Goal: Task Accomplishment & Management: Complete application form

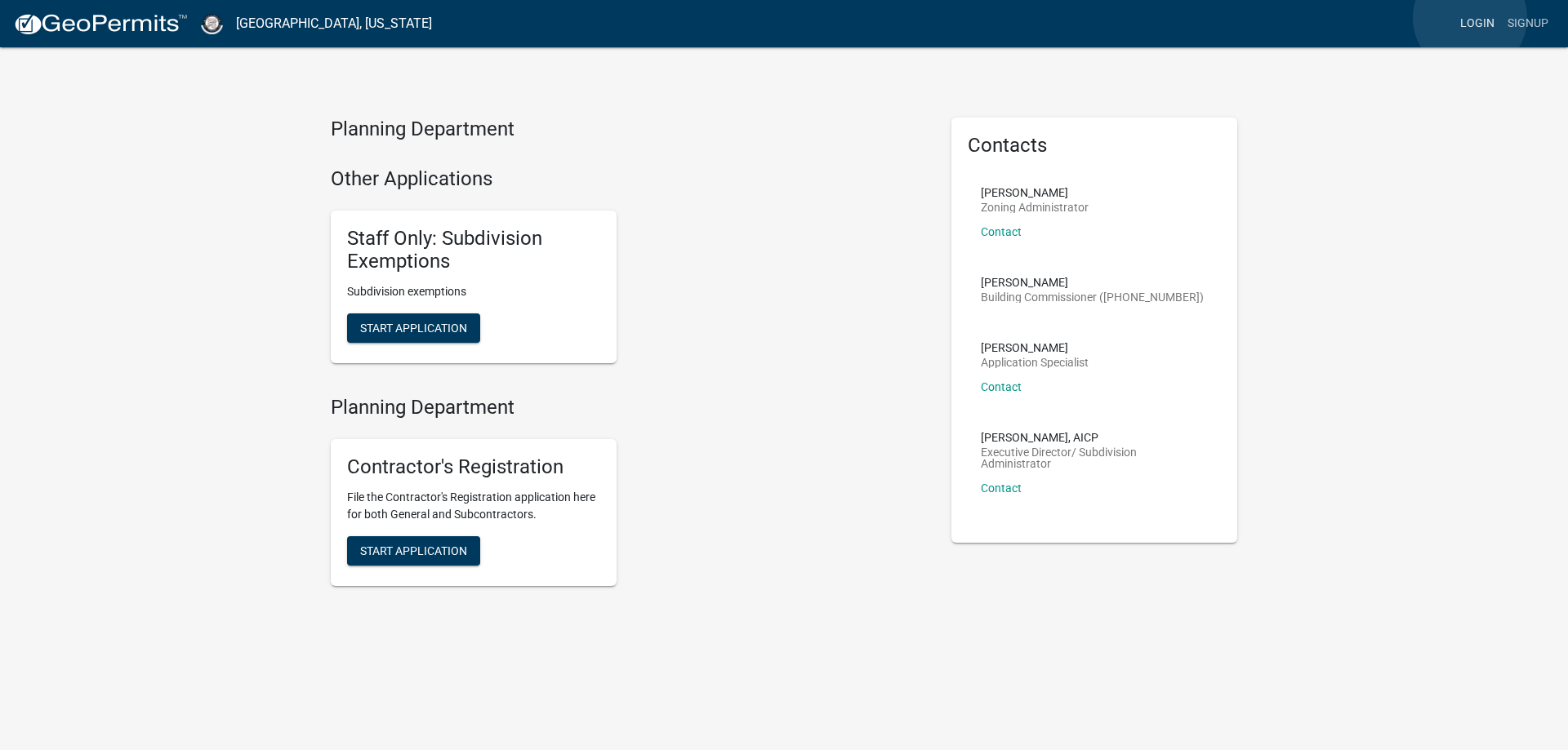
click at [1470, 18] on link "Login" at bounding box center [1477, 23] width 48 height 31
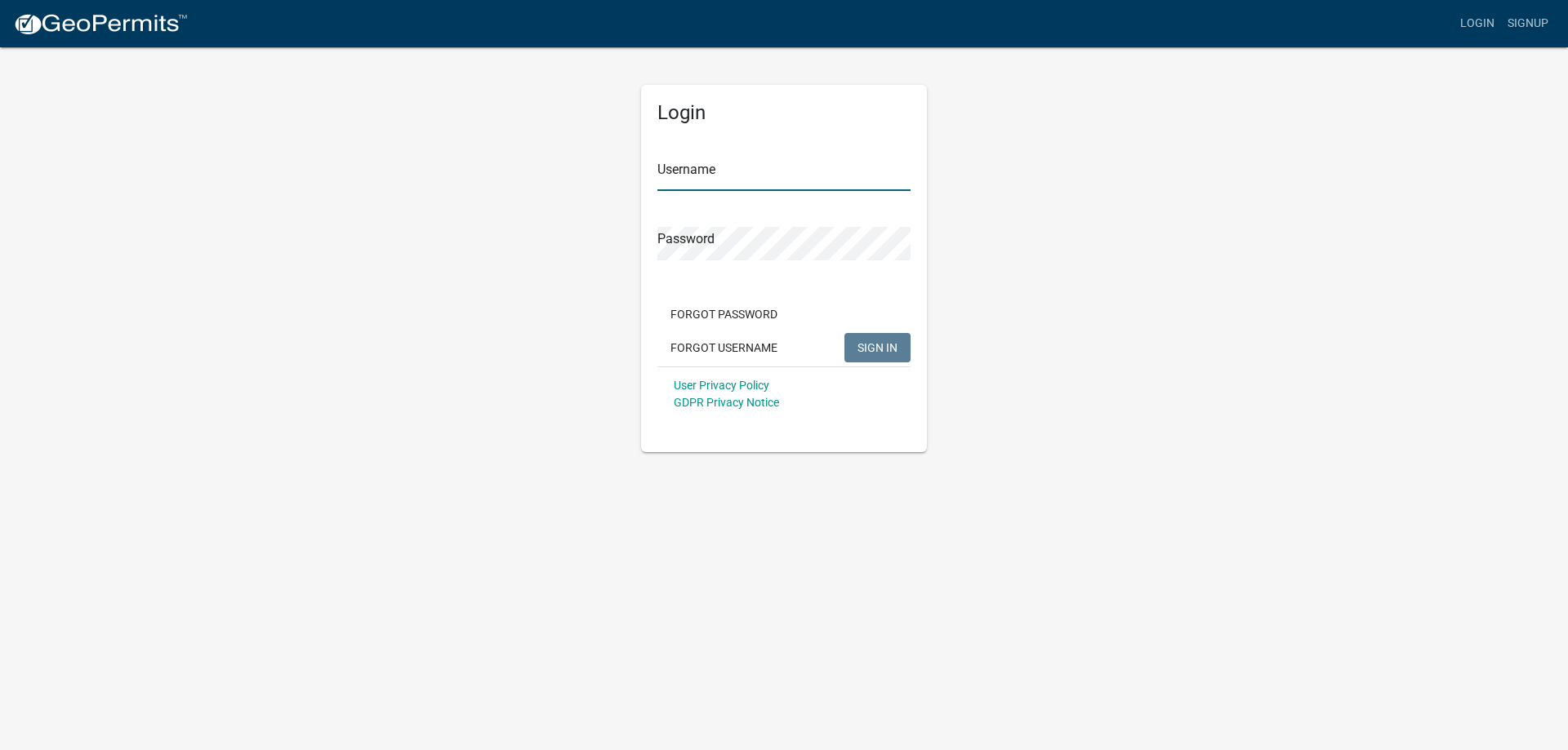
click at [709, 176] on input "Username" at bounding box center [784, 174] width 253 height 34
paste input "[PERSON_NAME]"
type input "[PERSON_NAME]"
click at [877, 347] on span "SIGN IN" at bounding box center [878, 347] width 40 height 13
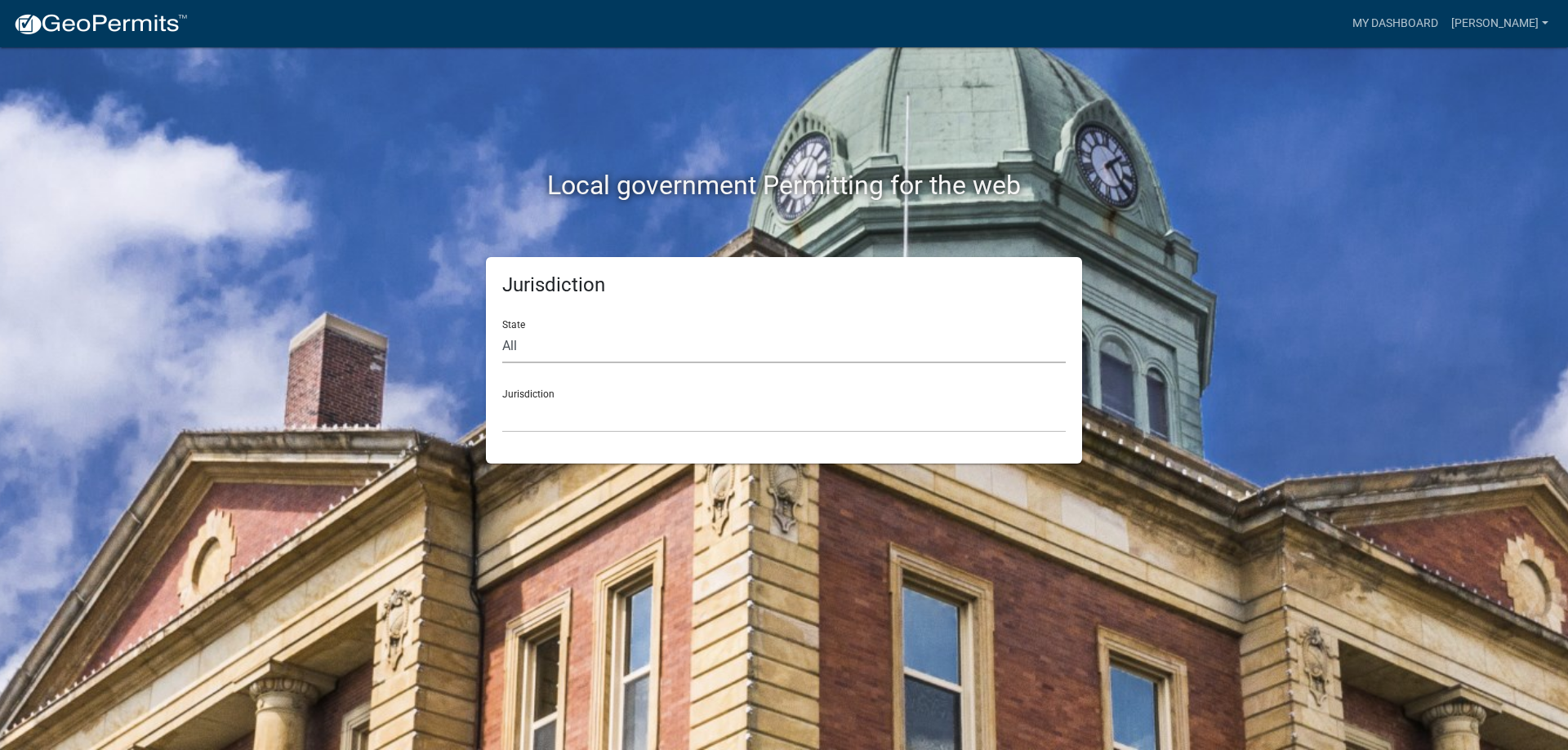
click at [646, 344] on select "All [US_STATE] [US_STATE] [US_STATE] [US_STATE] [US_STATE] [US_STATE] [US_STATE…" at bounding box center [784, 347] width 563 height 34
click at [789, 349] on select "All [US_STATE] [US_STATE] [US_STATE] [US_STATE] [US_STATE] [US_STATE] [US_STATE…" at bounding box center [784, 347] width 563 height 34
select select "[US_STATE]"
click at [502, 330] on select "All [US_STATE] [US_STATE] [US_STATE] [US_STATE] [US_STATE] [US_STATE] [US_STATE…" at bounding box center [784, 347] width 563 height 34
click at [673, 408] on select "City of [GEOGRAPHIC_DATA], [US_STATE] City of [GEOGRAPHIC_DATA], [US_STATE] Cit…" at bounding box center [784, 416] width 563 height 34
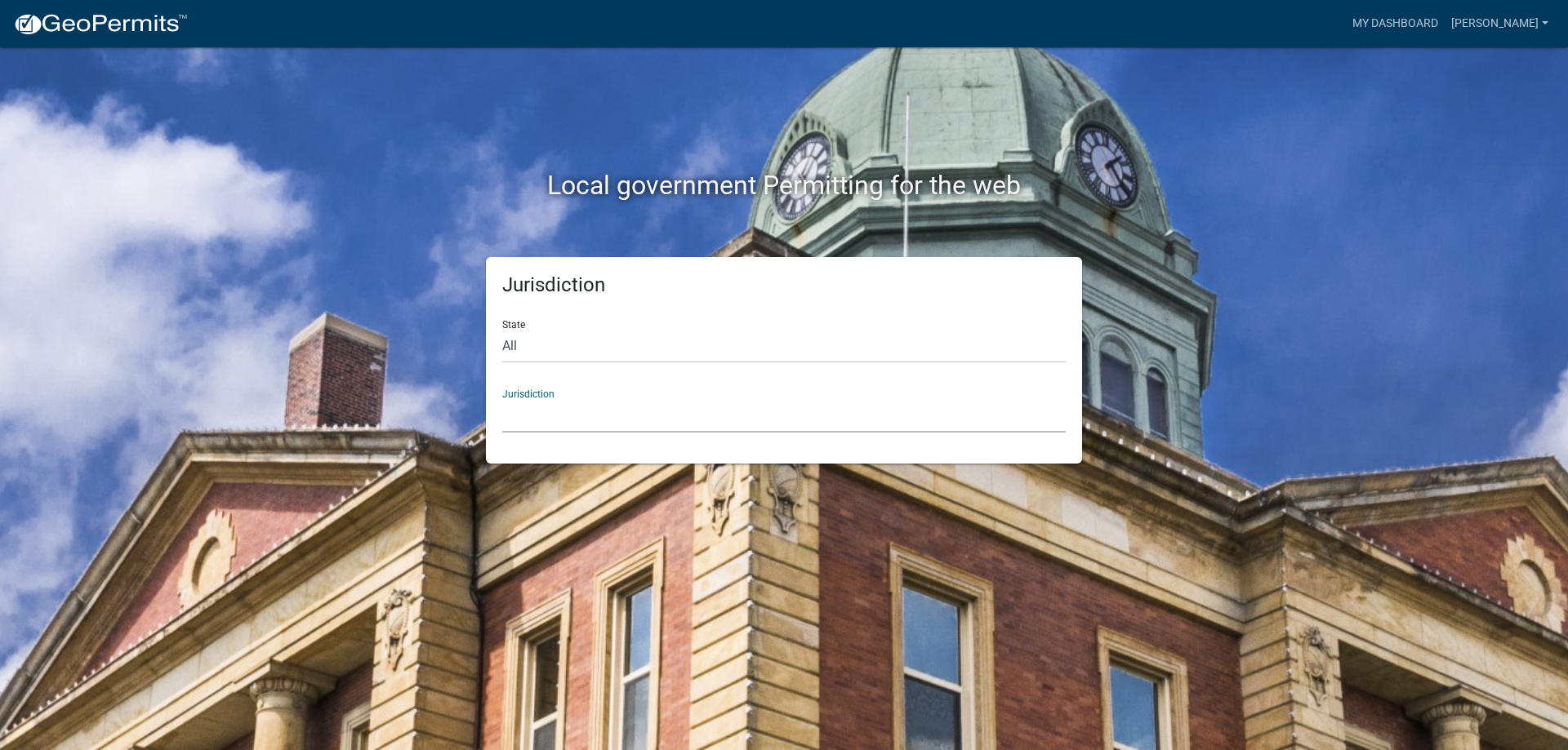
click at [666, 401] on select "City of [GEOGRAPHIC_DATA], [US_STATE] City of [GEOGRAPHIC_DATA], [US_STATE] Cit…" at bounding box center [784, 416] width 563 height 34
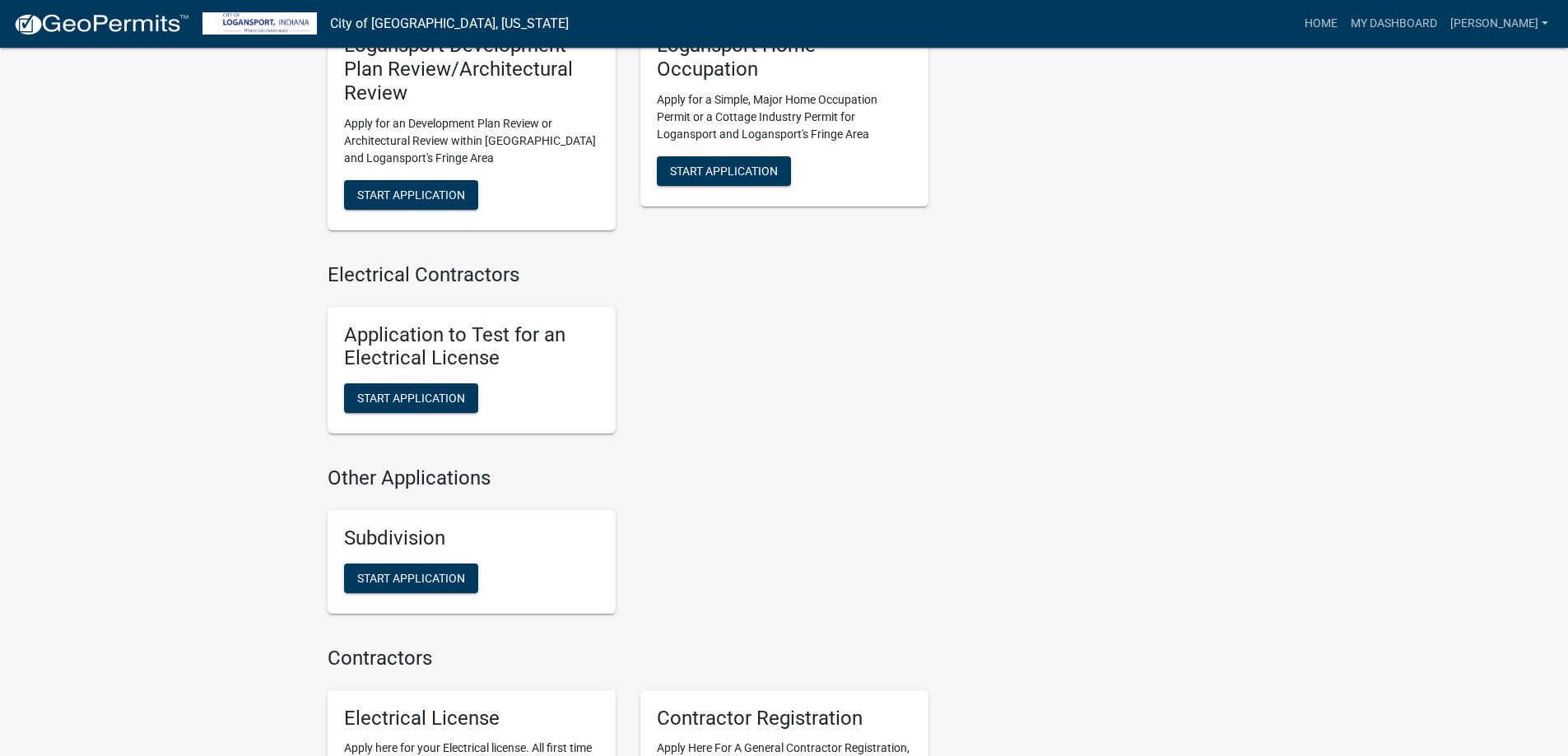
scroll to position [1626, 0]
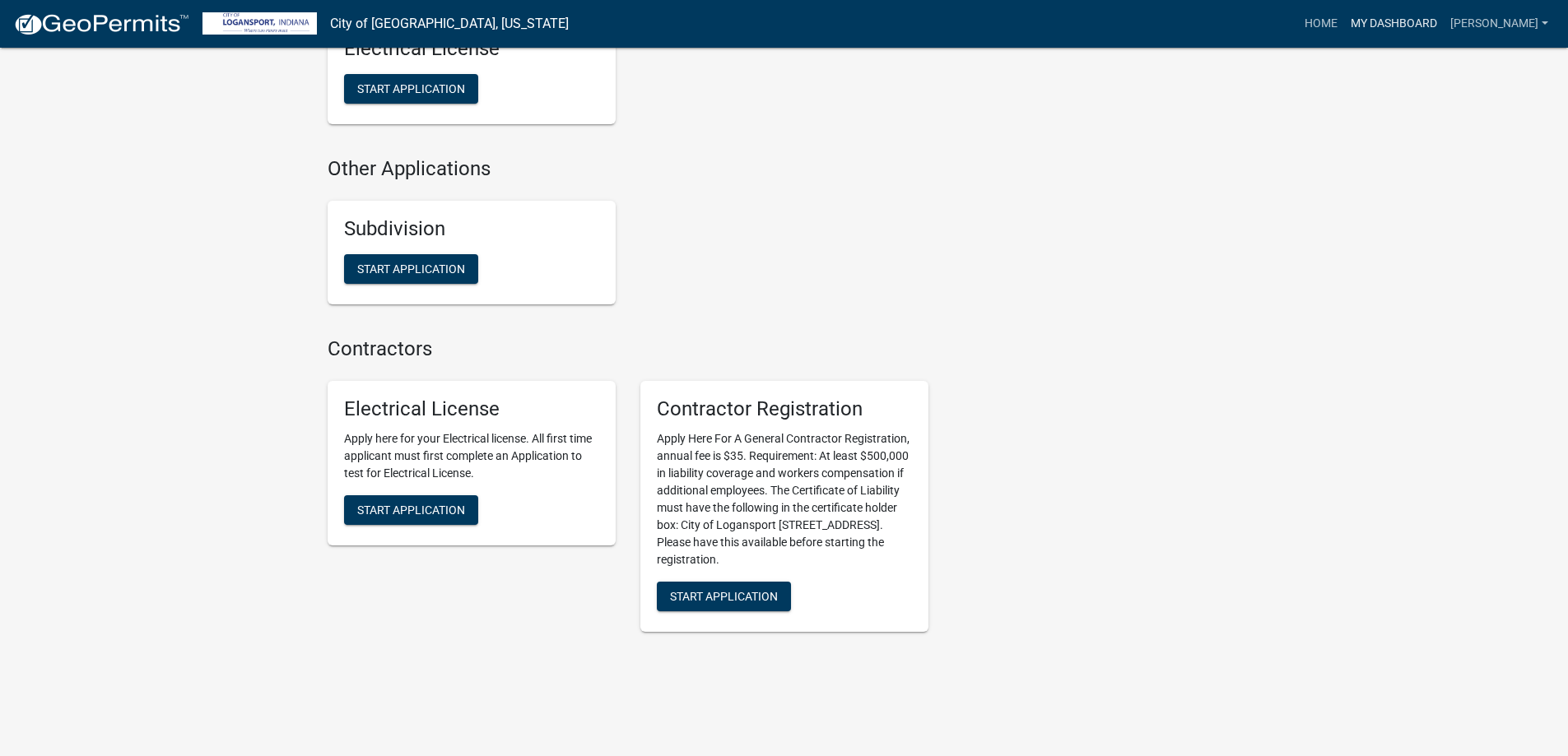
click at [1444, 24] on link "My Dashboard" at bounding box center [1394, 24] width 100 height 31
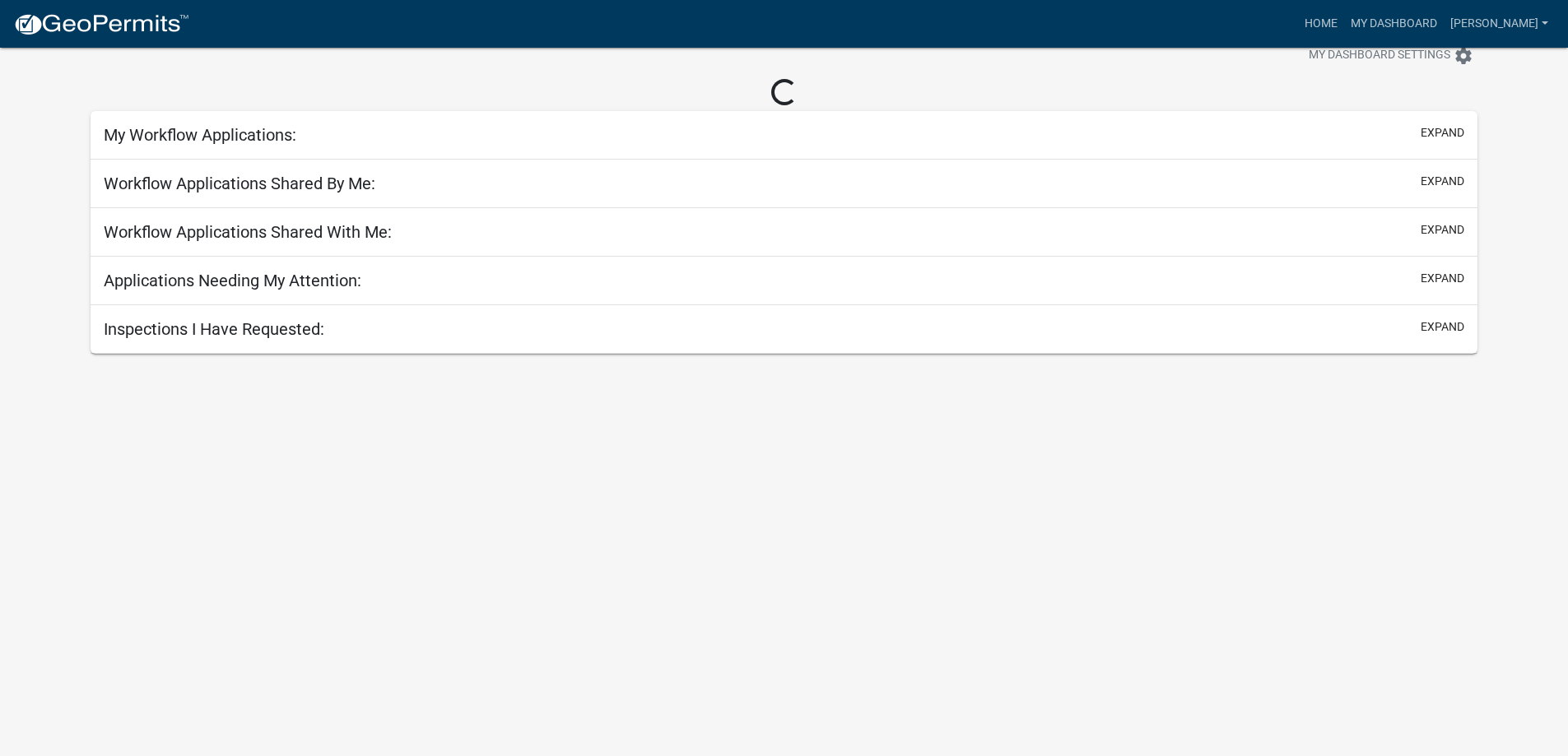
scroll to position [48, 0]
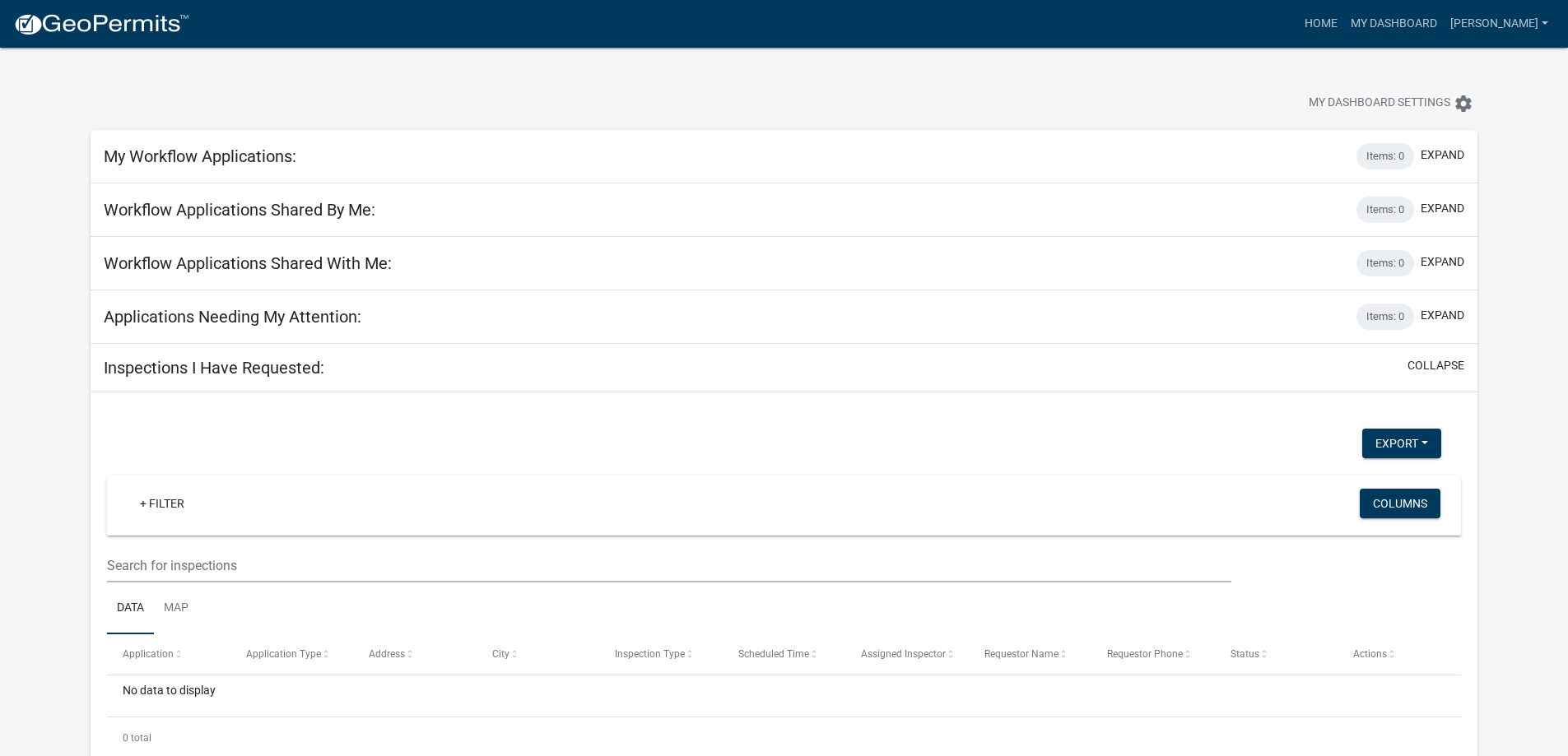
scroll to position [48, 0]
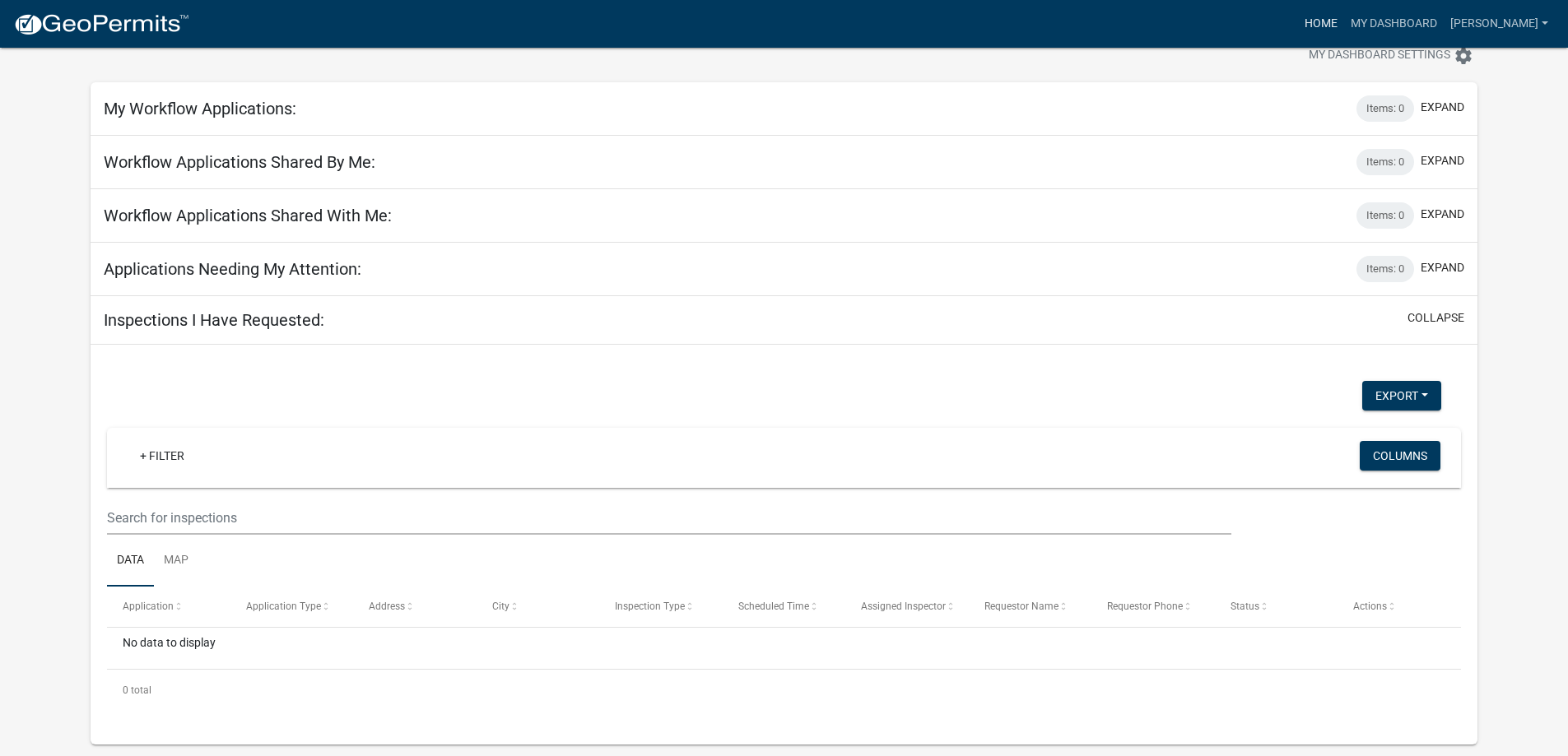
click at [1344, 24] on link "Home" at bounding box center [1320, 24] width 46 height 31
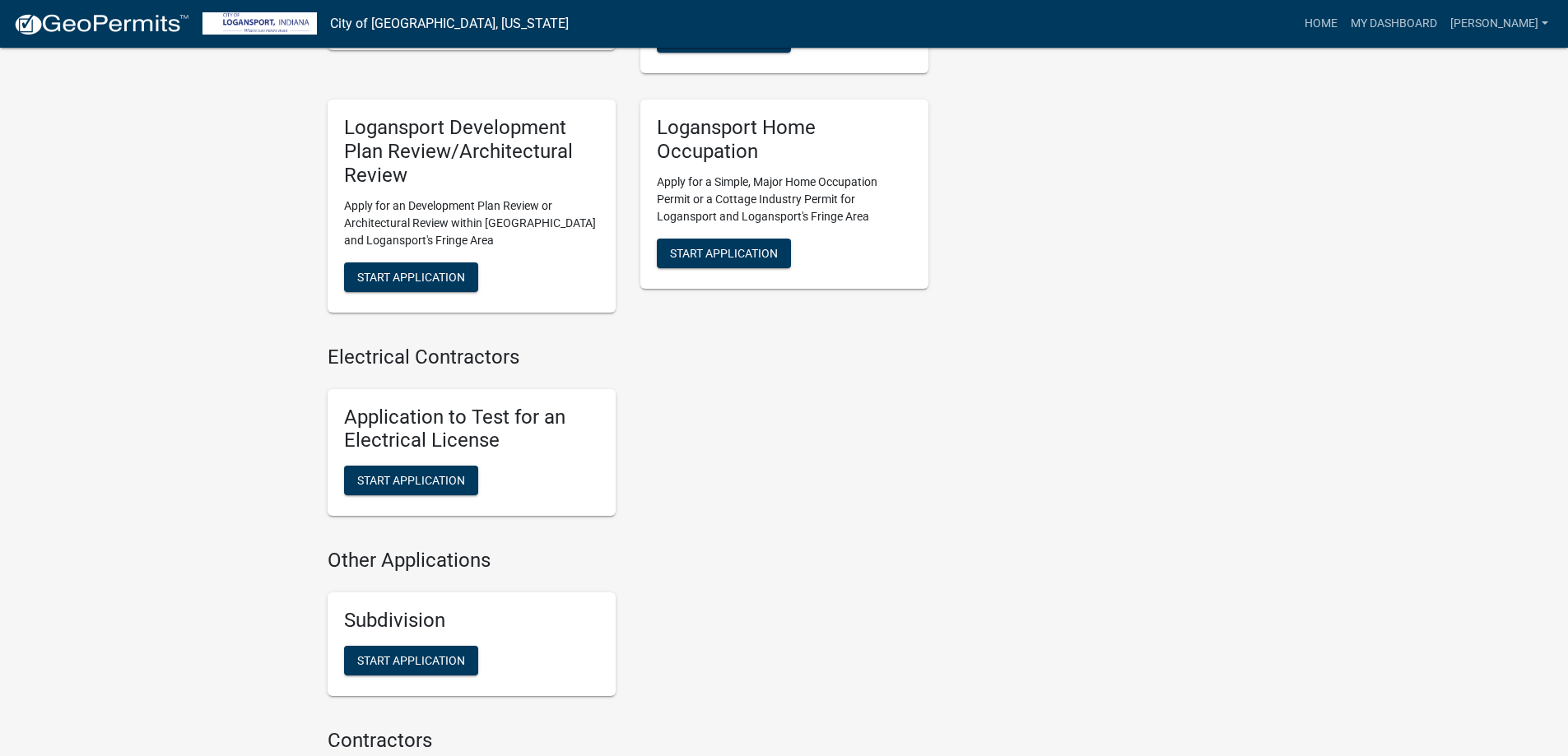
scroll to position [1626, 0]
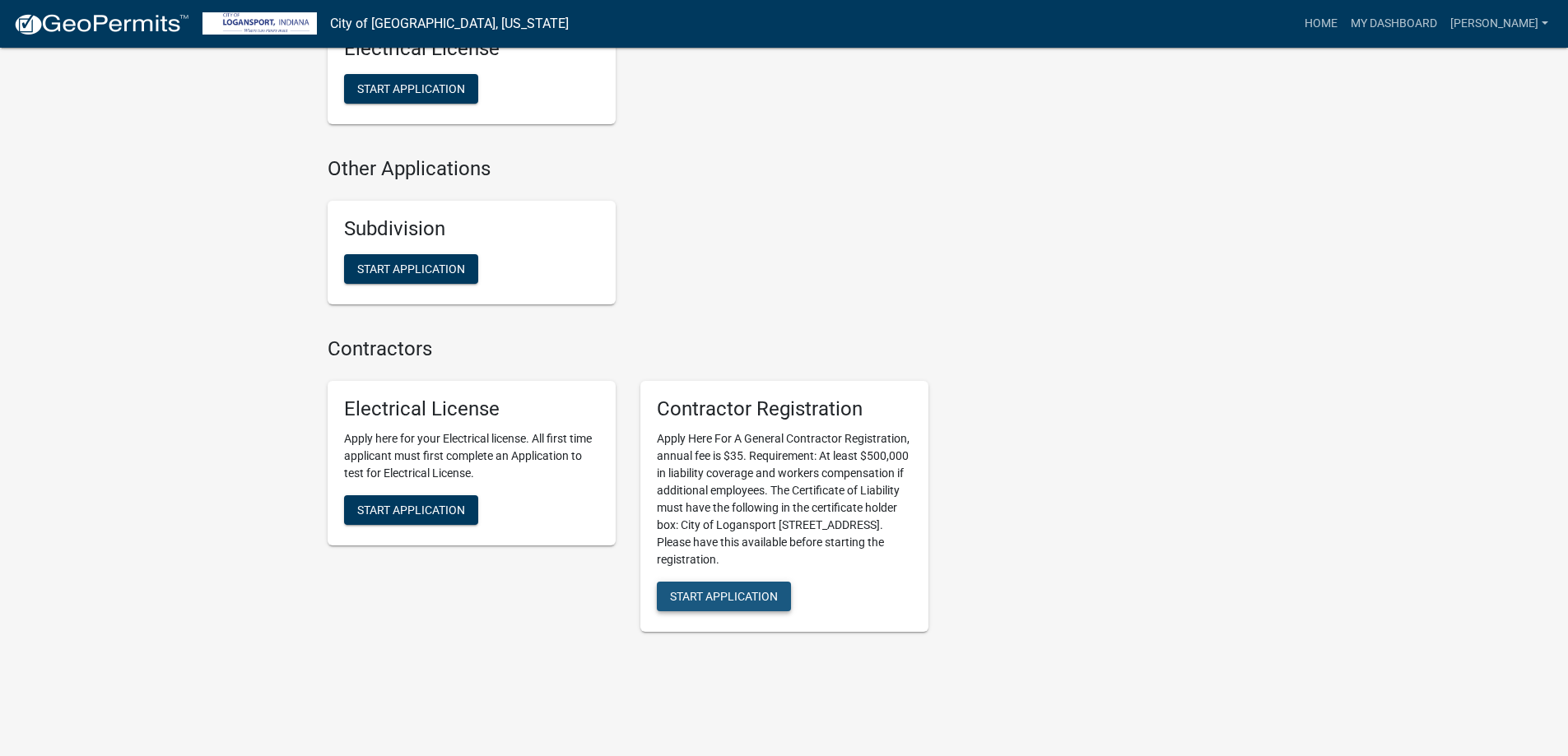
click at [748, 590] on span "Start Application" at bounding box center [724, 596] width 108 height 14
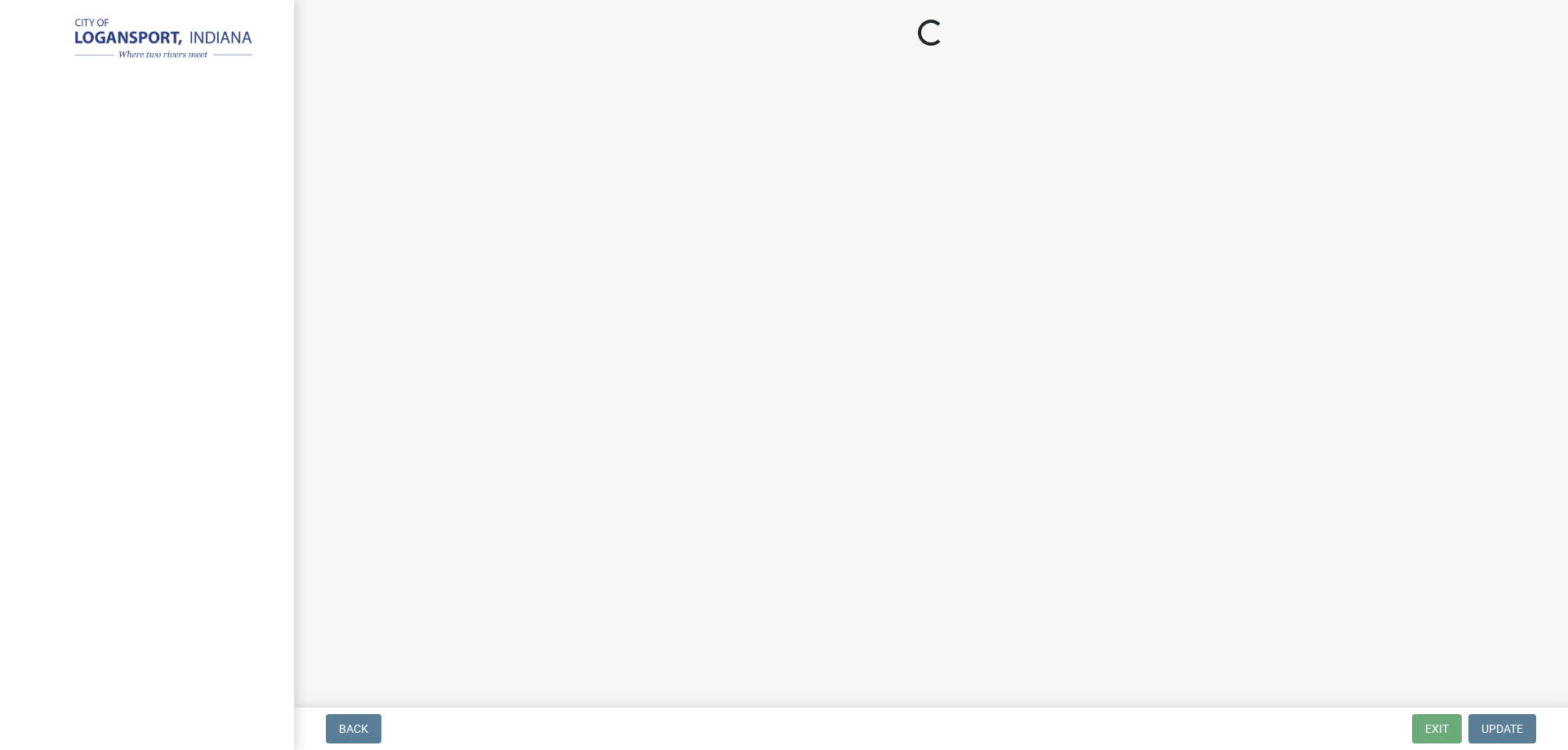
select select "IN"
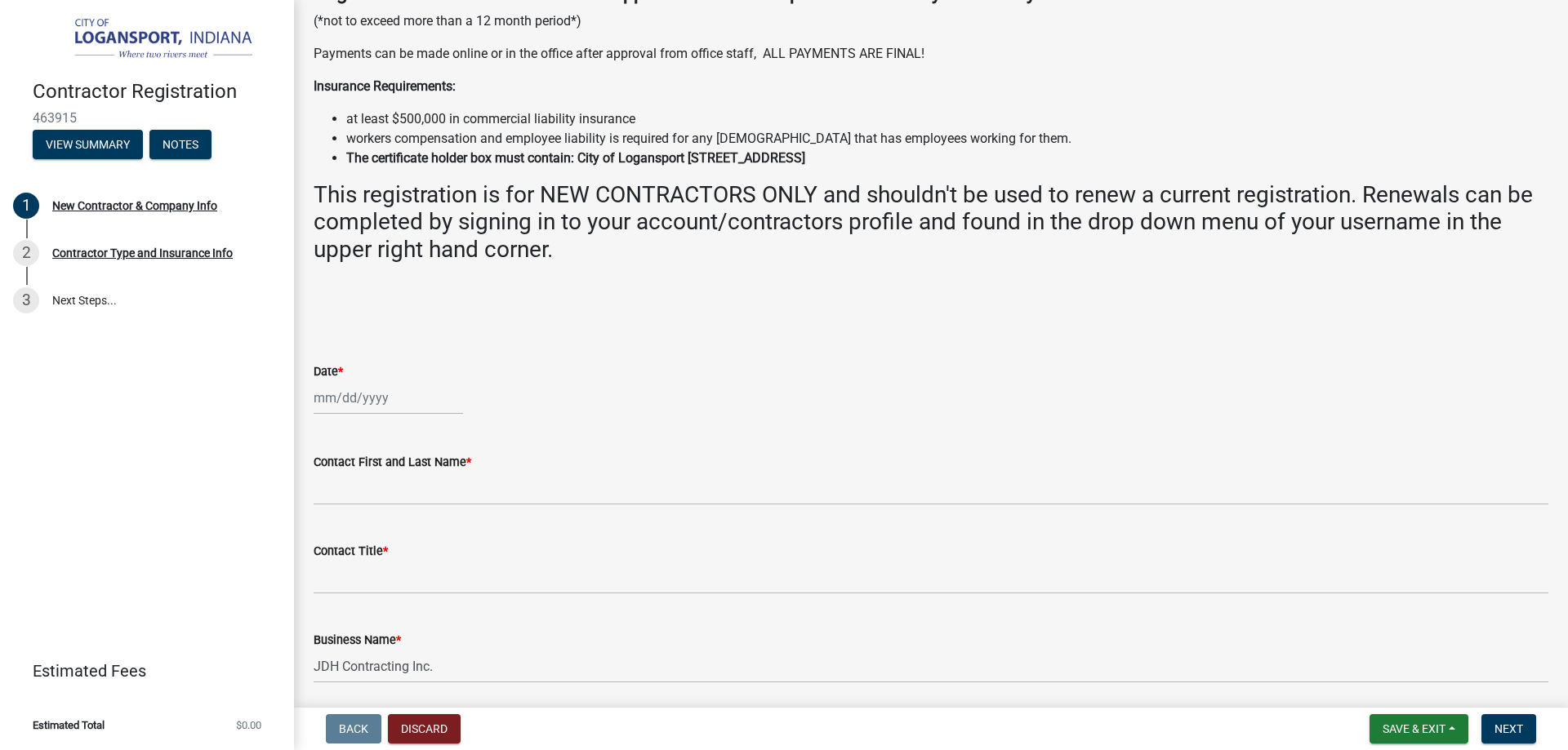
scroll to position [327, 0]
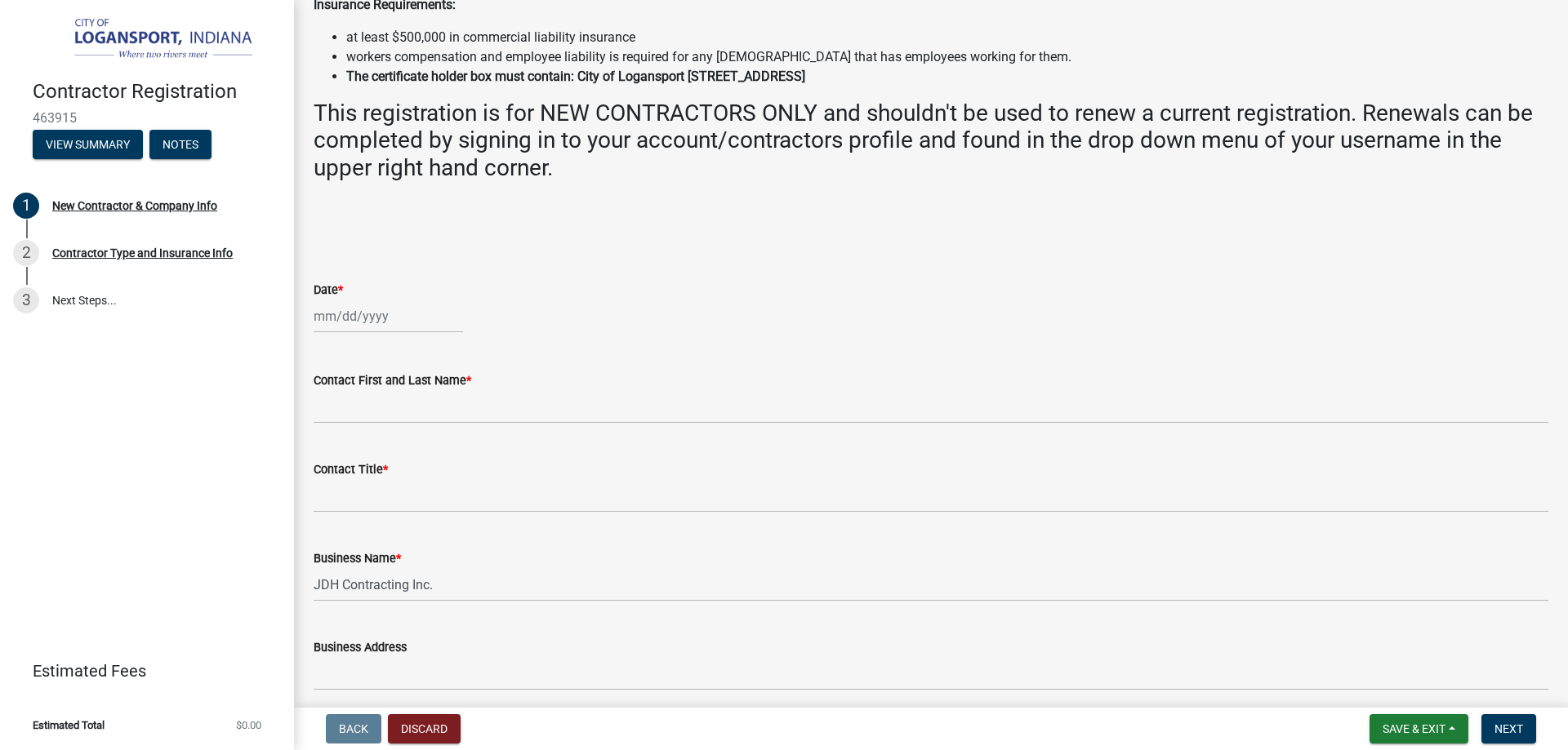
click at [309, 319] on div "Date *" at bounding box center [931, 295] width 1259 height 76
click at [324, 318] on div at bounding box center [388, 317] width 149 height 34
select select "8"
select select "2025"
click at [410, 453] on div "14" at bounding box center [408, 455] width 26 height 26
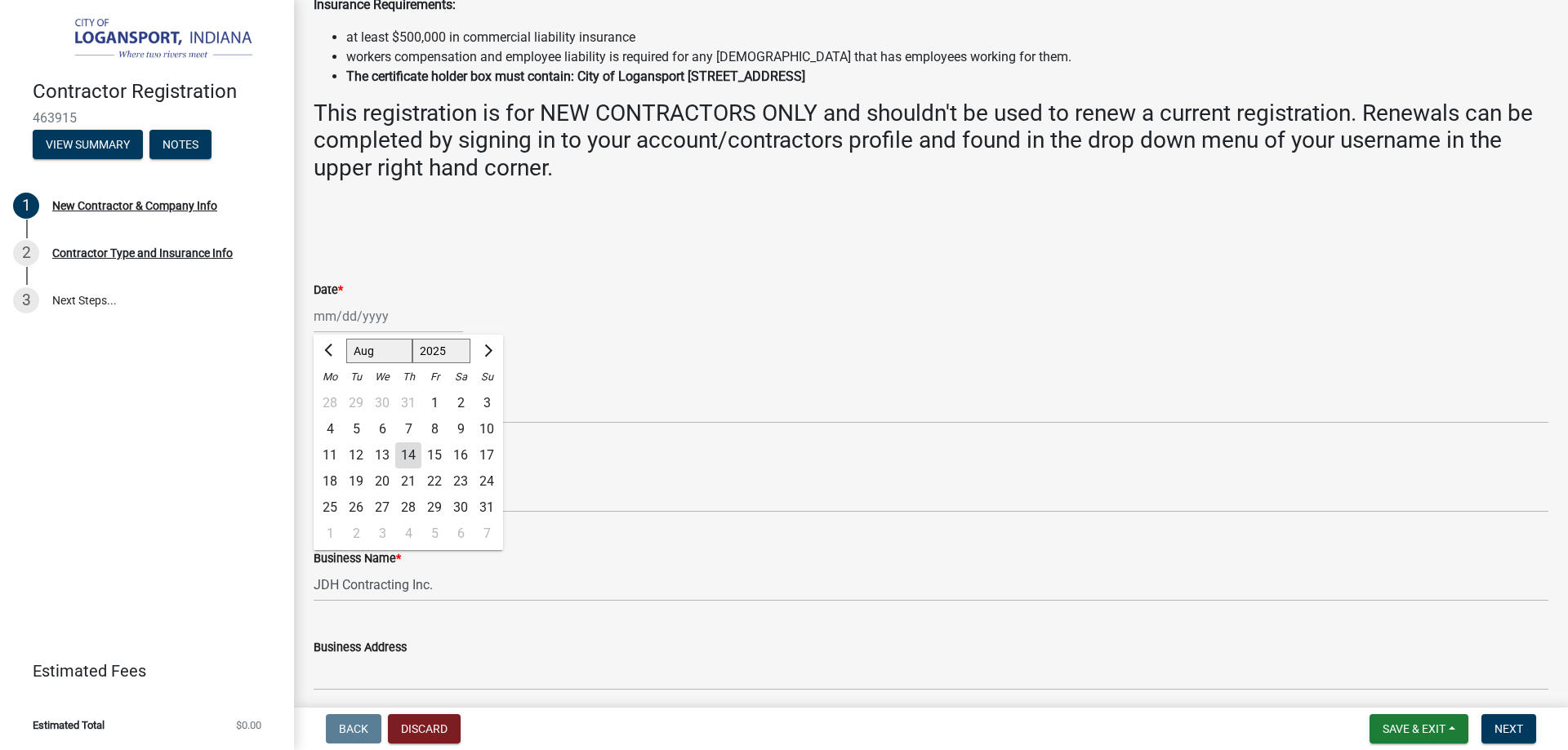
type input "[DATE]"
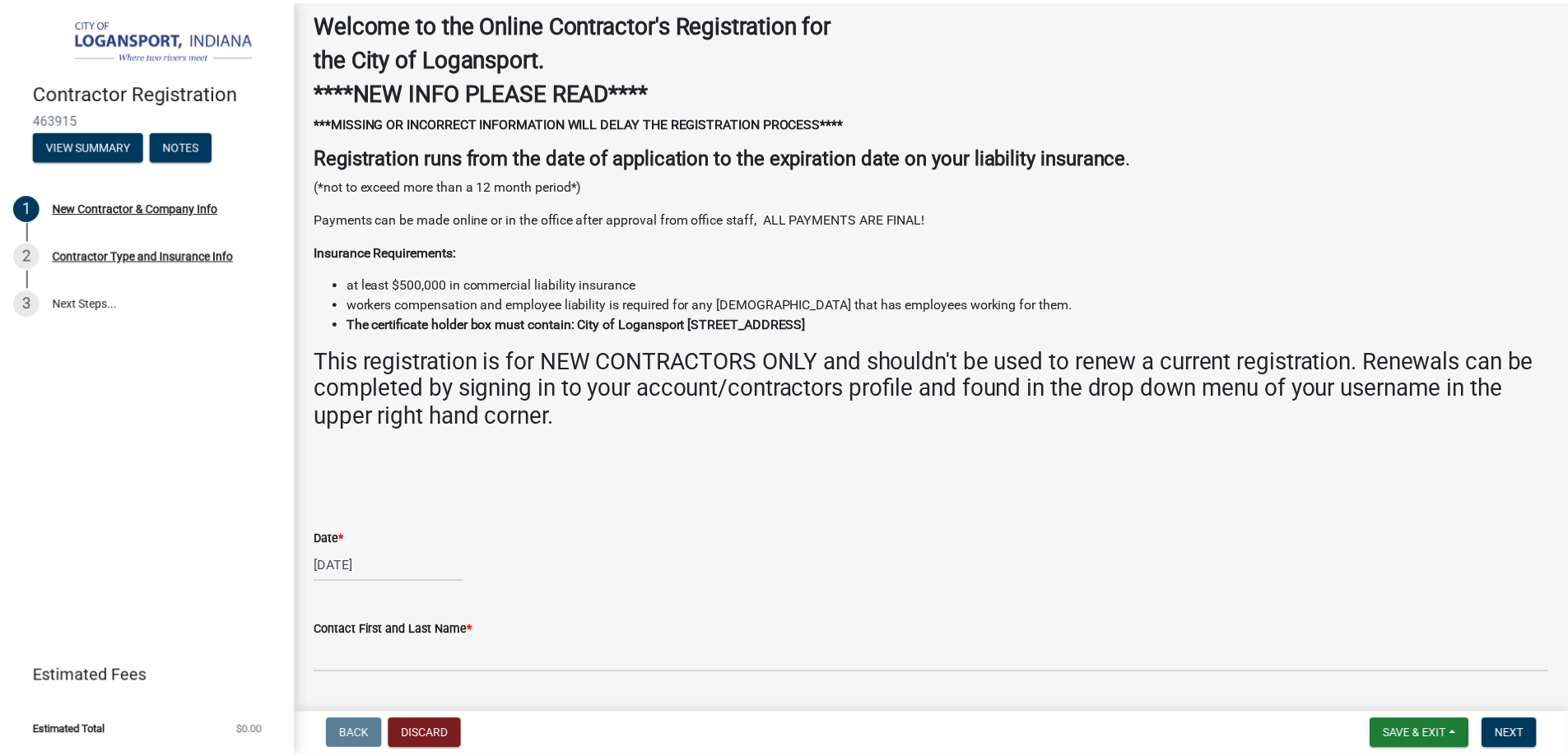
scroll to position [0, 0]
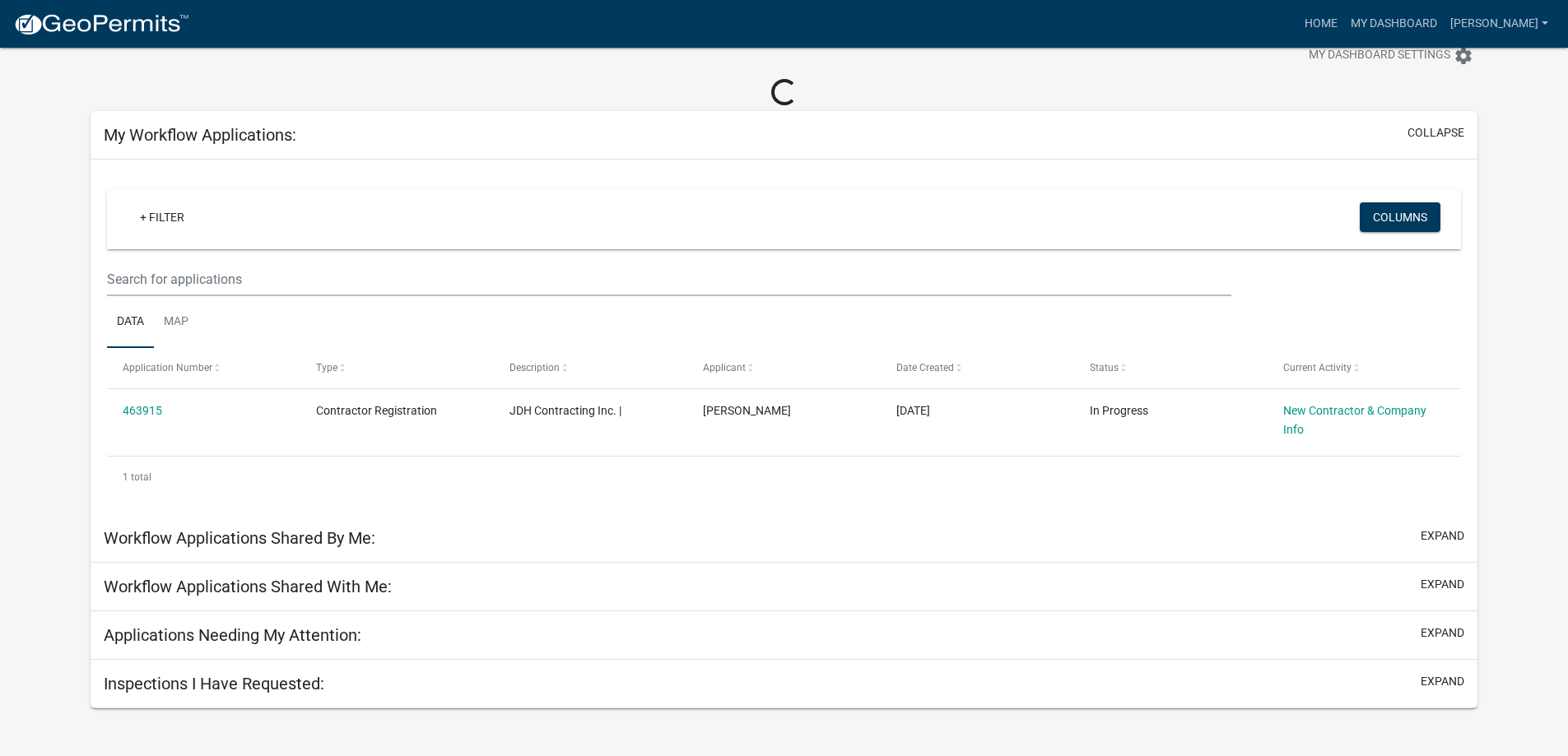
scroll to position [48, 0]
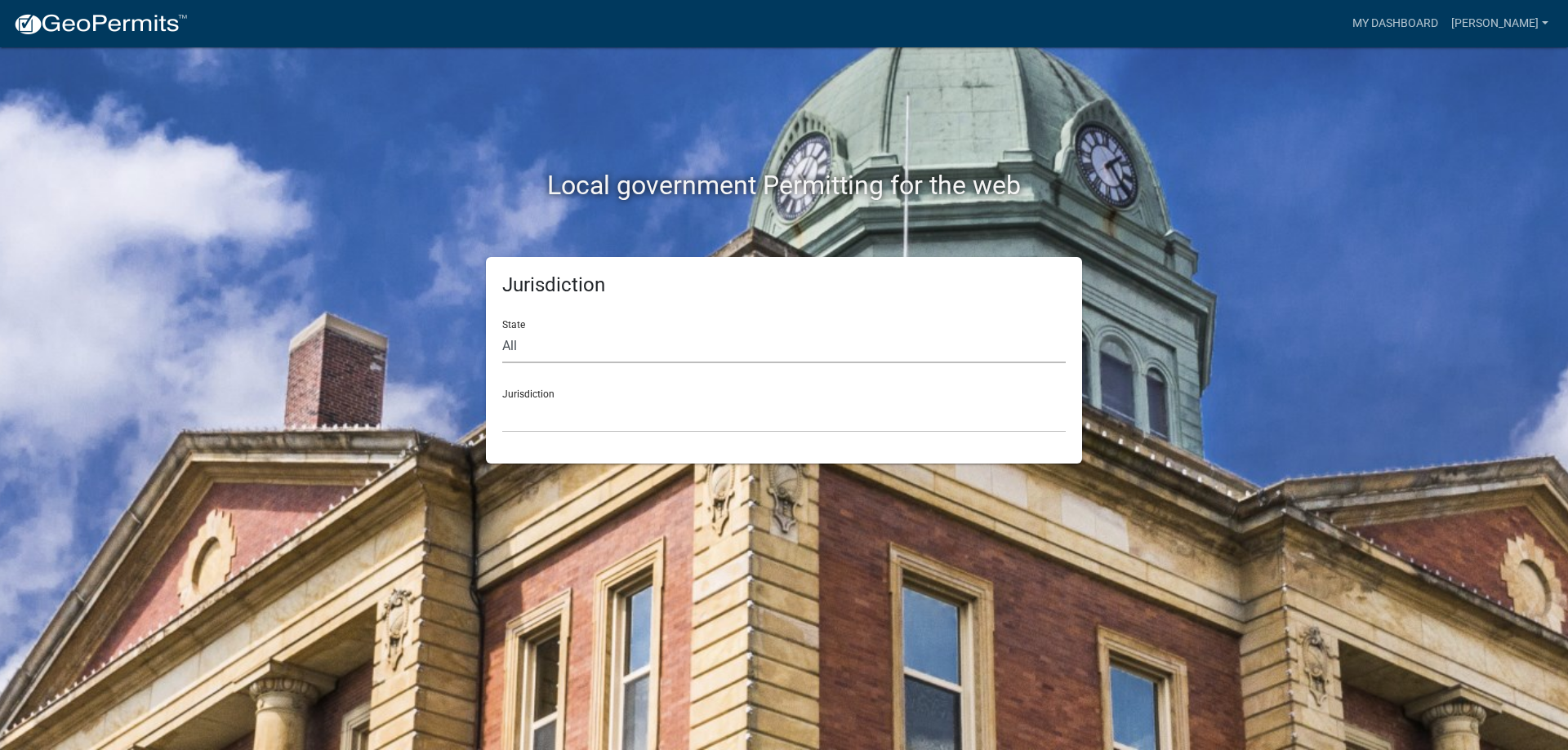
click at [798, 341] on select "All [US_STATE] [US_STATE] [US_STATE] [US_STATE] [US_STATE] [US_STATE] [US_STATE…" at bounding box center [784, 347] width 563 height 34
select select "[US_STATE]"
click at [502, 330] on select "All [US_STATE] [US_STATE] [US_STATE] [US_STATE] [US_STATE] [US_STATE] [US_STATE…" at bounding box center [784, 347] width 563 height 34
click at [774, 412] on select "City of [GEOGRAPHIC_DATA], [US_STATE] City of [GEOGRAPHIC_DATA], [US_STATE] Cit…" at bounding box center [784, 416] width 563 height 34
click at [596, 405] on select "City of [GEOGRAPHIC_DATA], [US_STATE] City of [GEOGRAPHIC_DATA], [US_STATE] Cit…" at bounding box center [784, 416] width 563 height 34
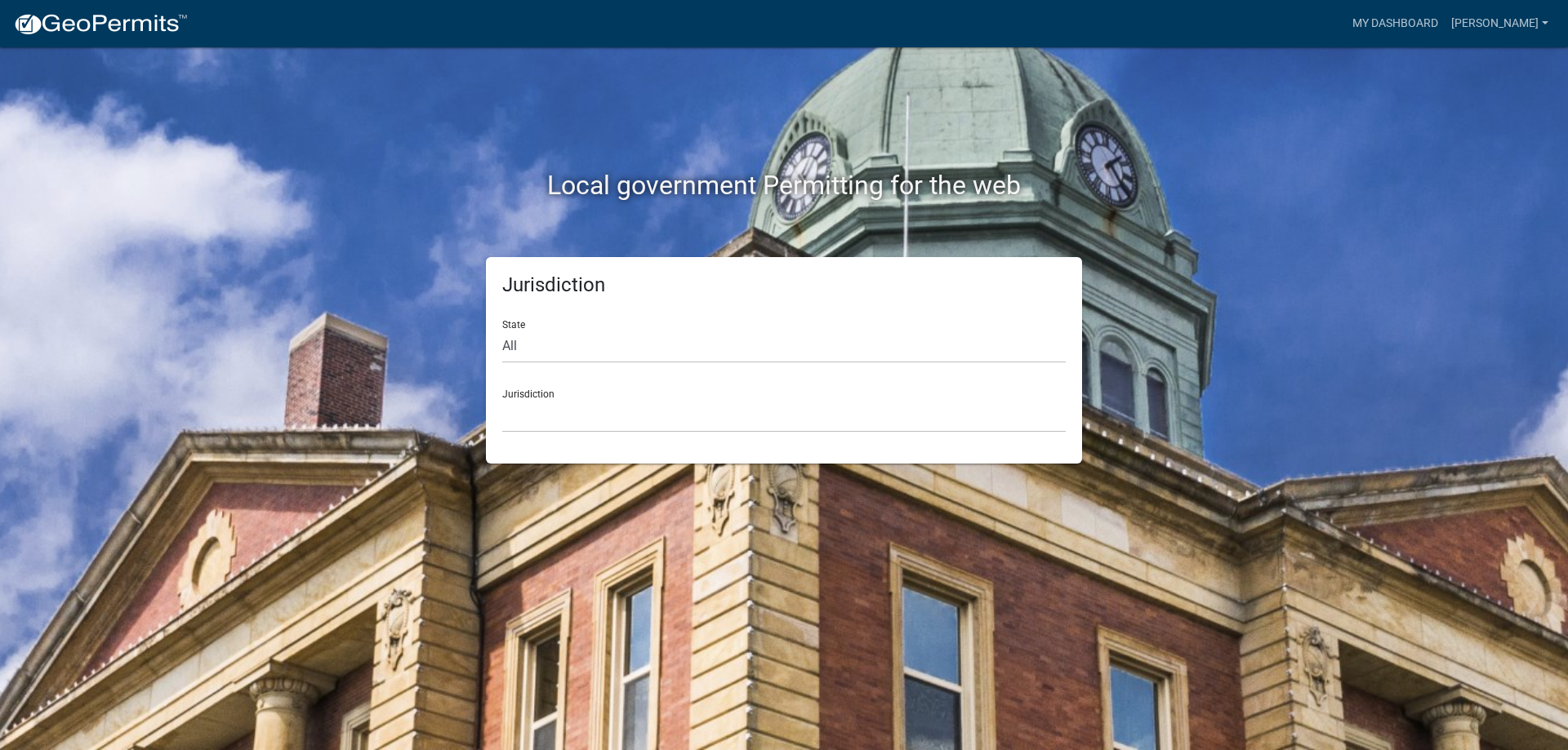
click at [574, 392] on div "Jurisdiction City of [GEOGRAPHIC_DATA], [US_STATE] City of [GEOGRAPHIC_DATA], […" at bounding box center [784, 404] width 563 height 56
click at [547, 402] on select "City of [GEOGRAPHIC_DATA], [US_STATE] City of [GEOGRAPHIC_DATA], [US_STATE] Cit…" at bounding box center [784, 416] width 563 height 34
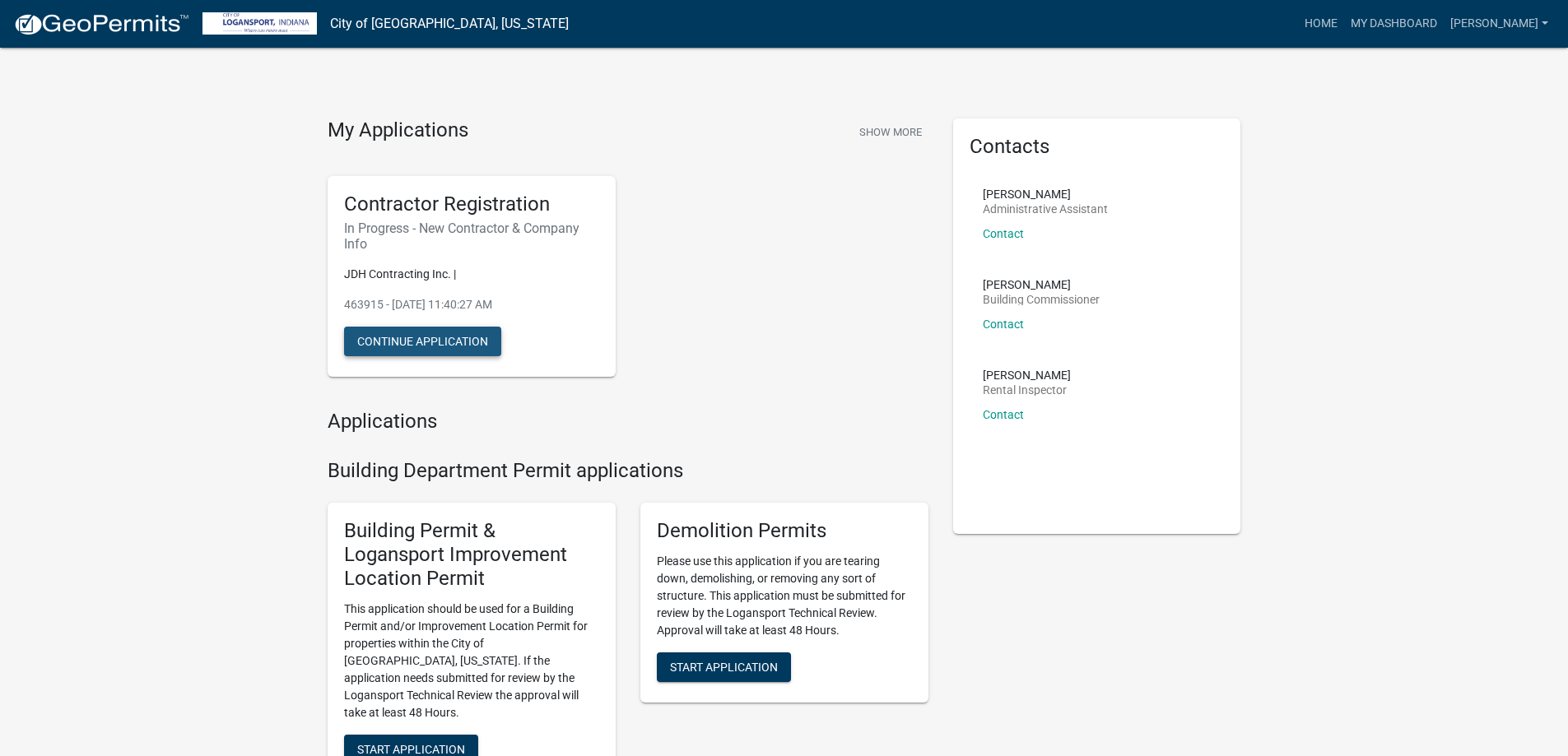
click at [441, 340] on button "Continue Application" at bounding box center [422, 341] width 157 height 30
select select "IN"
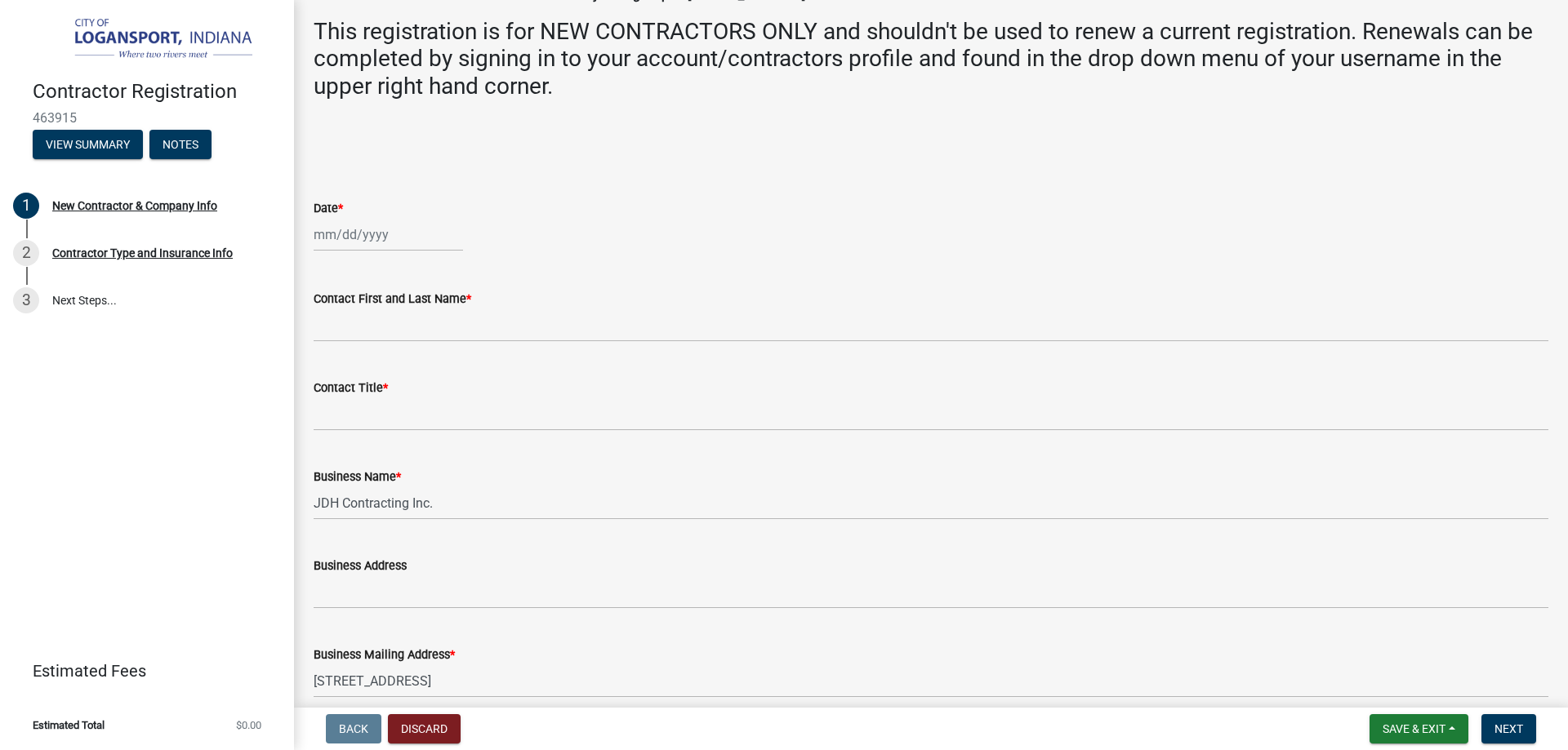
scroll to position [489, 0]
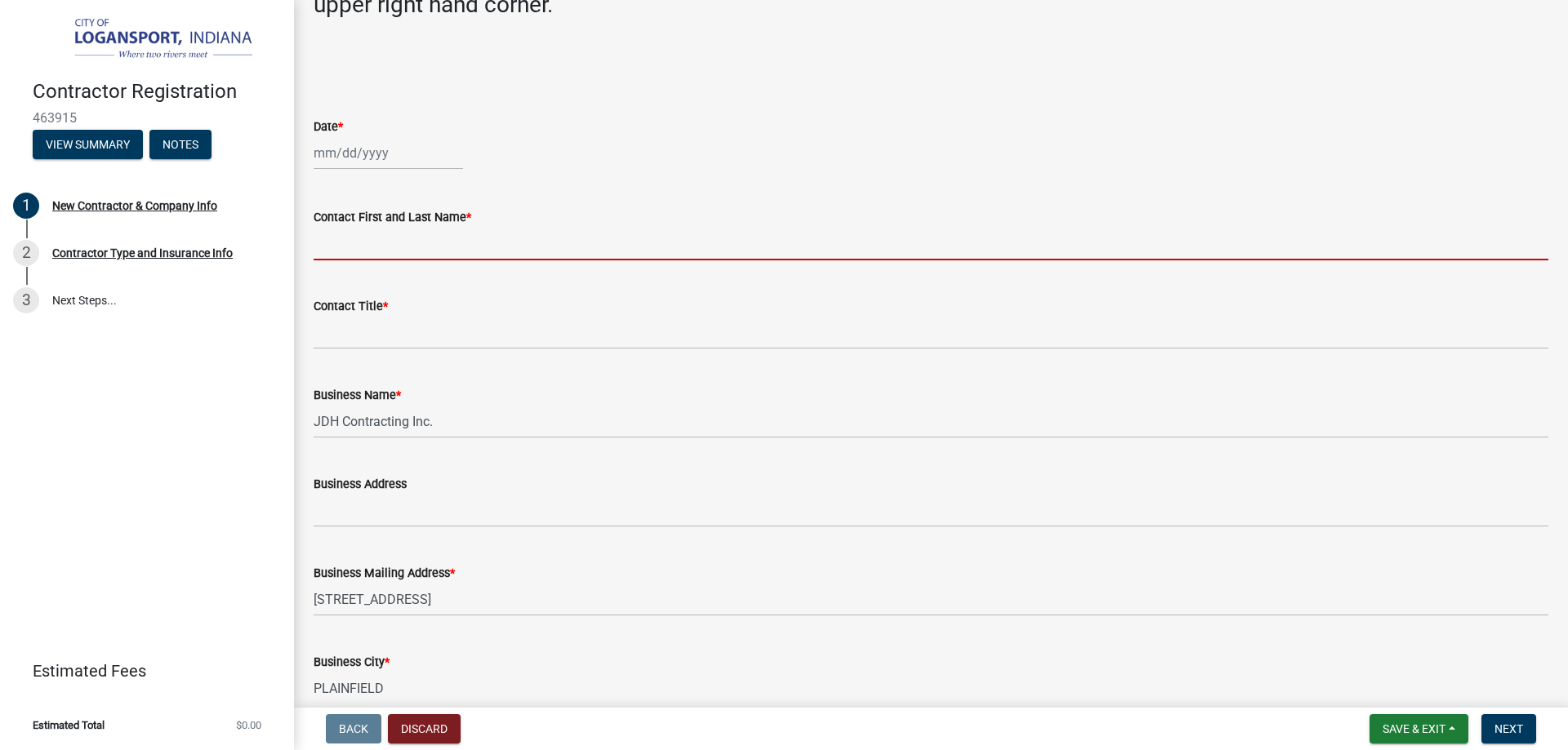
click at [334, 241] on input "Contact First and Last Name *" at bounding box center [931, 244] width 1235 height 34
paste input "[PERSON_NAME]"
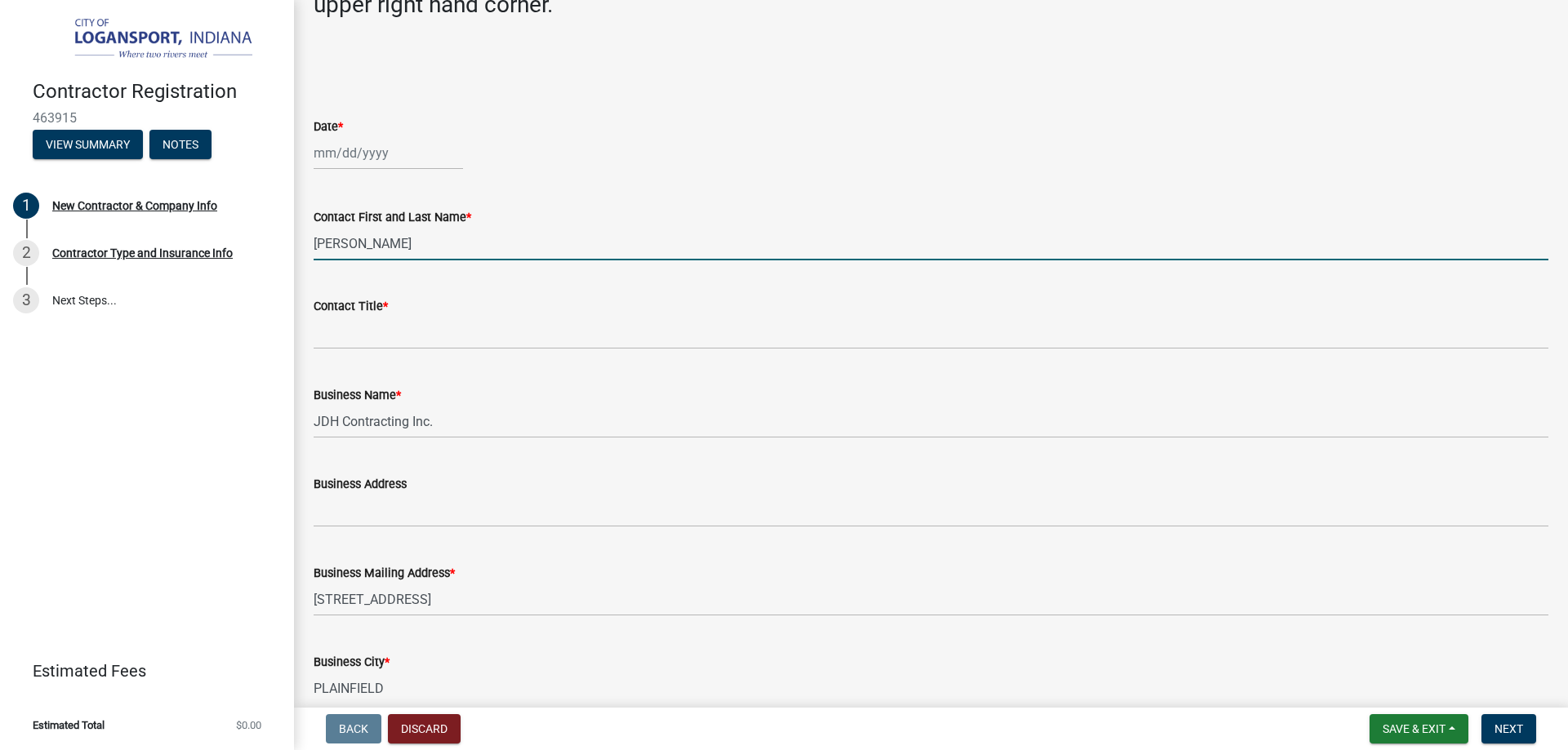
type input "[PERSON_NAME]"
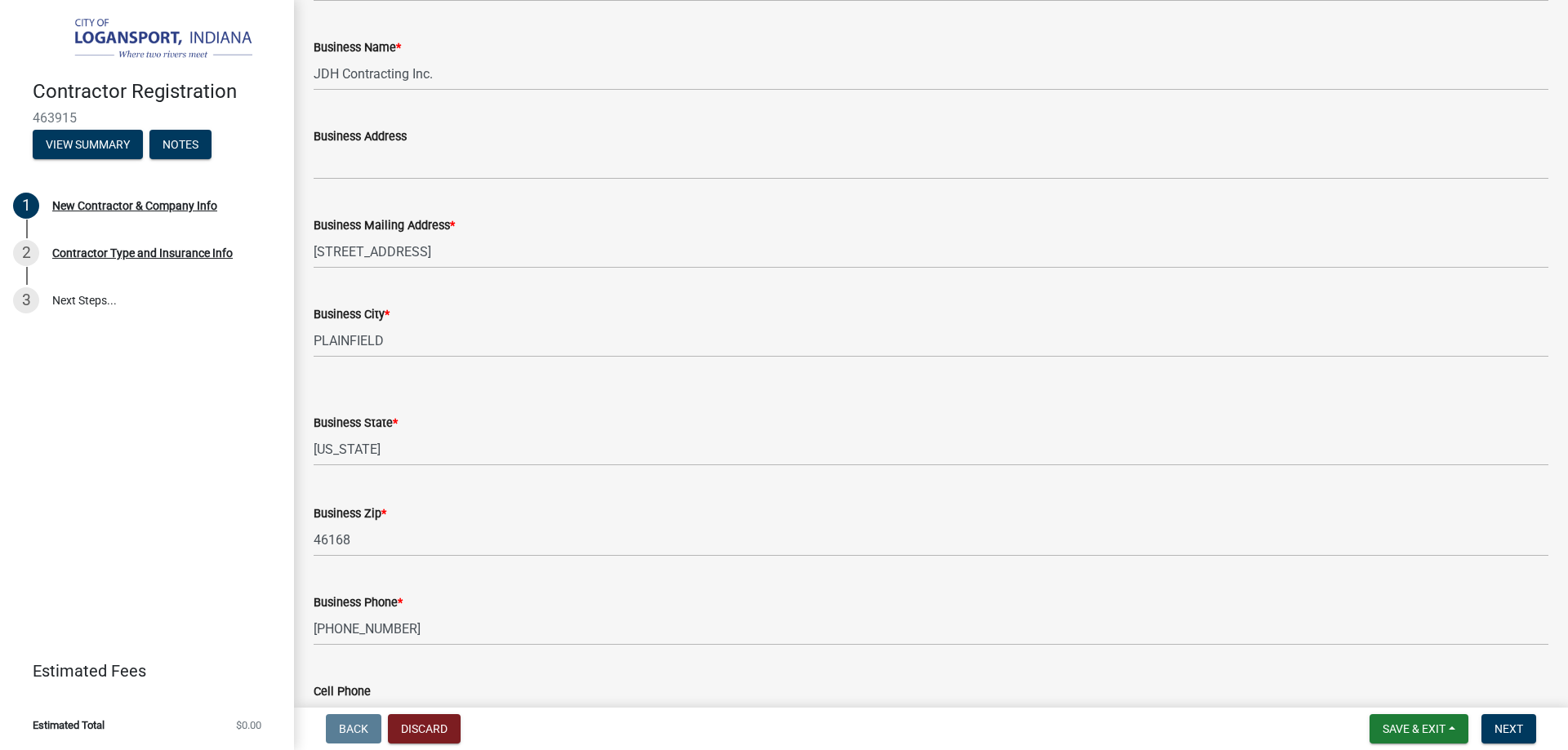
scroll to position [1246, 0]
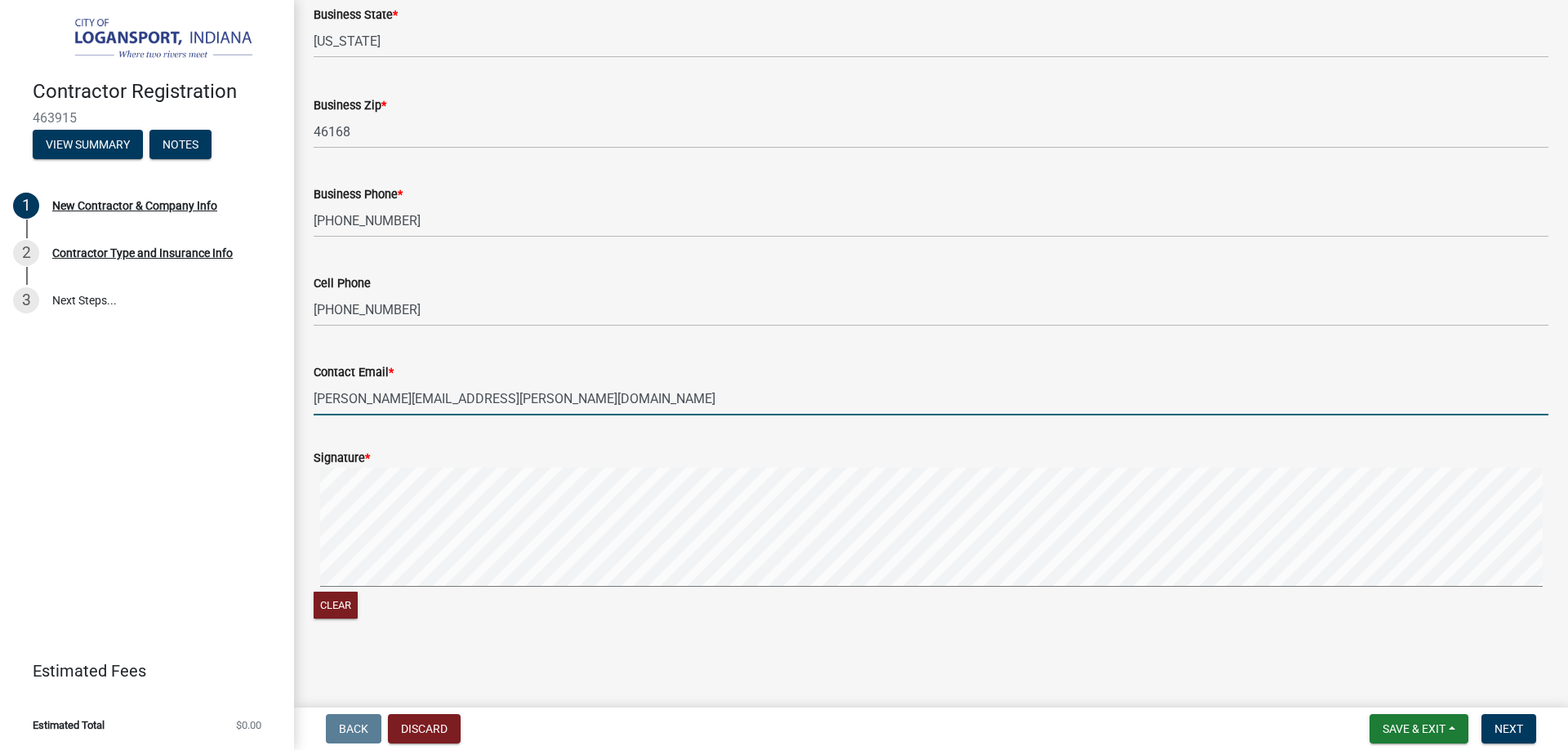
drag, startPoint x: 537, startPoint y: 396, endPoint x: 310, endPoint y: 393, distance: 227.0
click at [310, 393] on div "Contact Email * [PERSON_NAME][EMAIL_ADDRESS][PERSON_NAME][DOMAIN_NAME]" at bounding box center [931, 377] width 1259 height 76
paste input "[EMAIL_ADDRESS][DOMAIN_NAME] o"
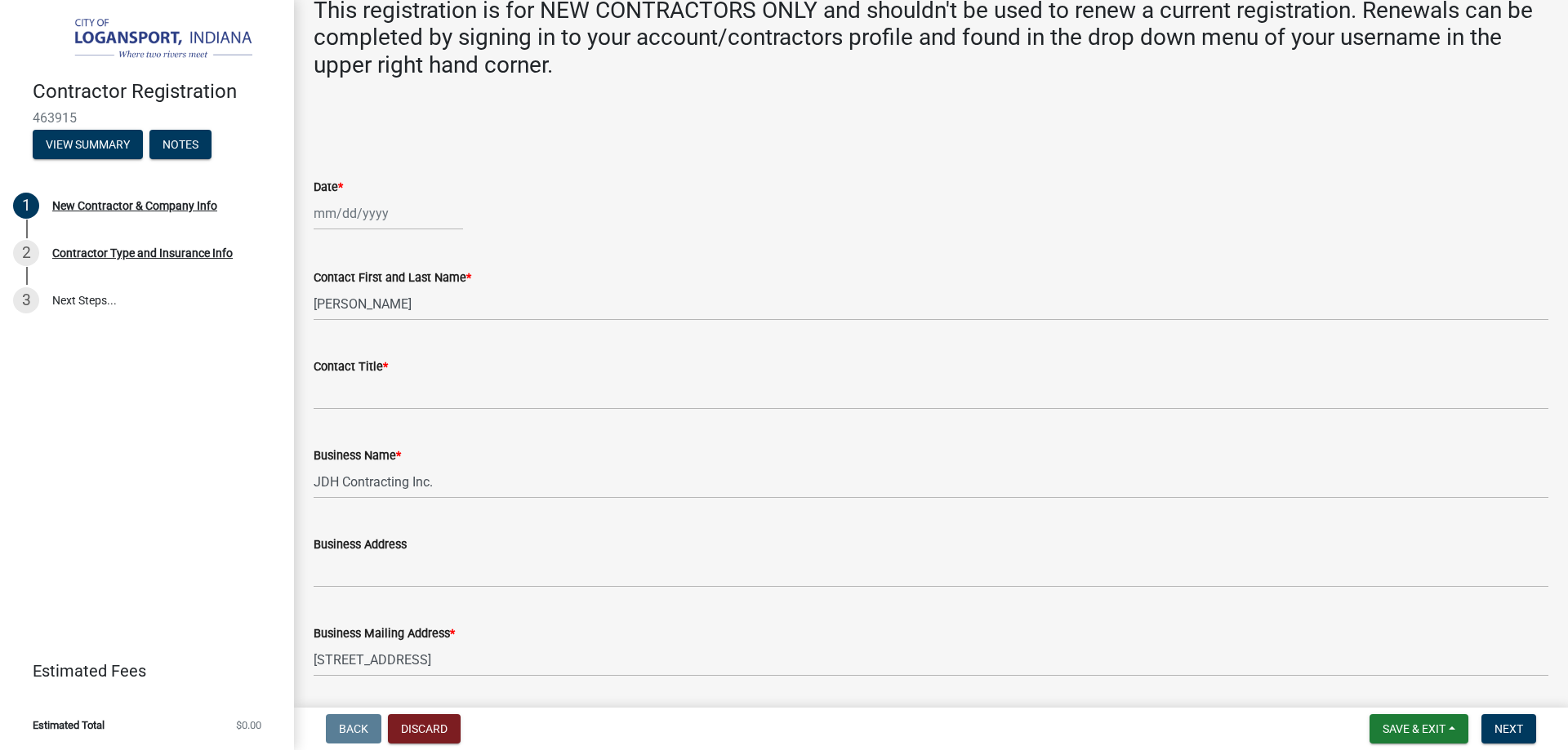
scroll to position [348, 0]
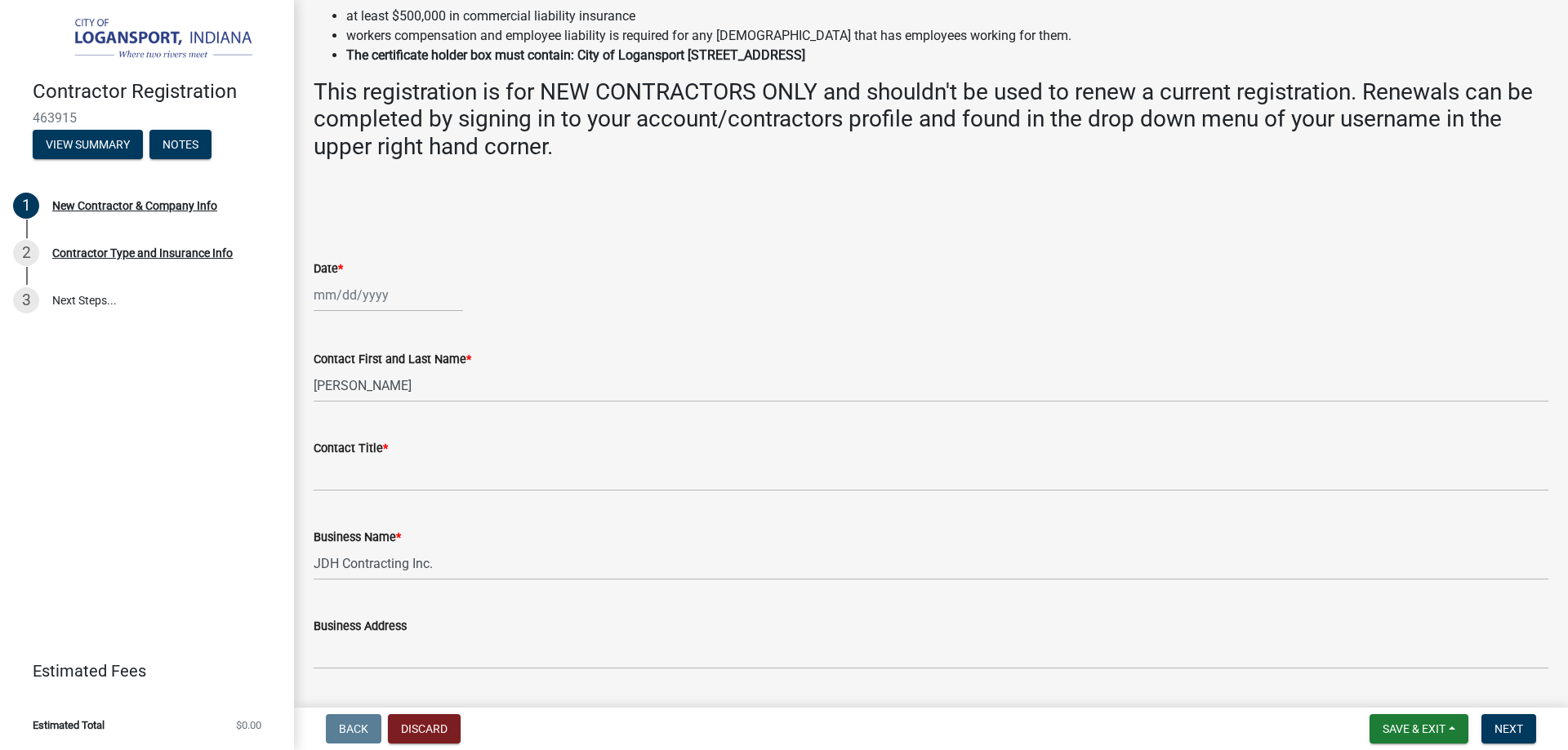
type input "[EMAIL_ADDRESS][DOMAIN_NAME]"
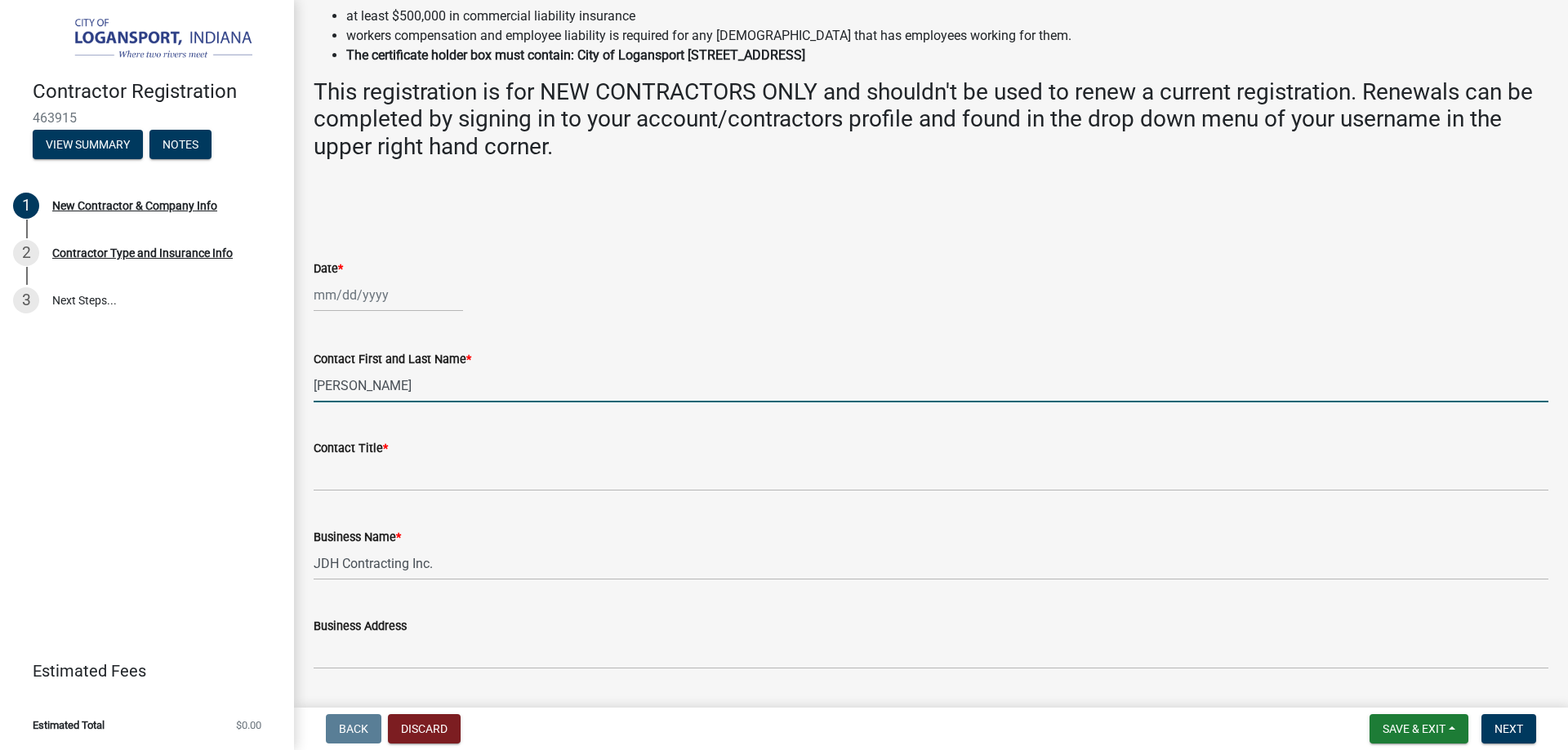
drag, startPoint x: 404, startPoint y: 380, endPoint x: 319, endPoint y: 385, distance: 85.1
click at [319, 385] on input "[PERSON_NAME]" at bounding box center [931, 385] width 1235 height 34
type input "D"
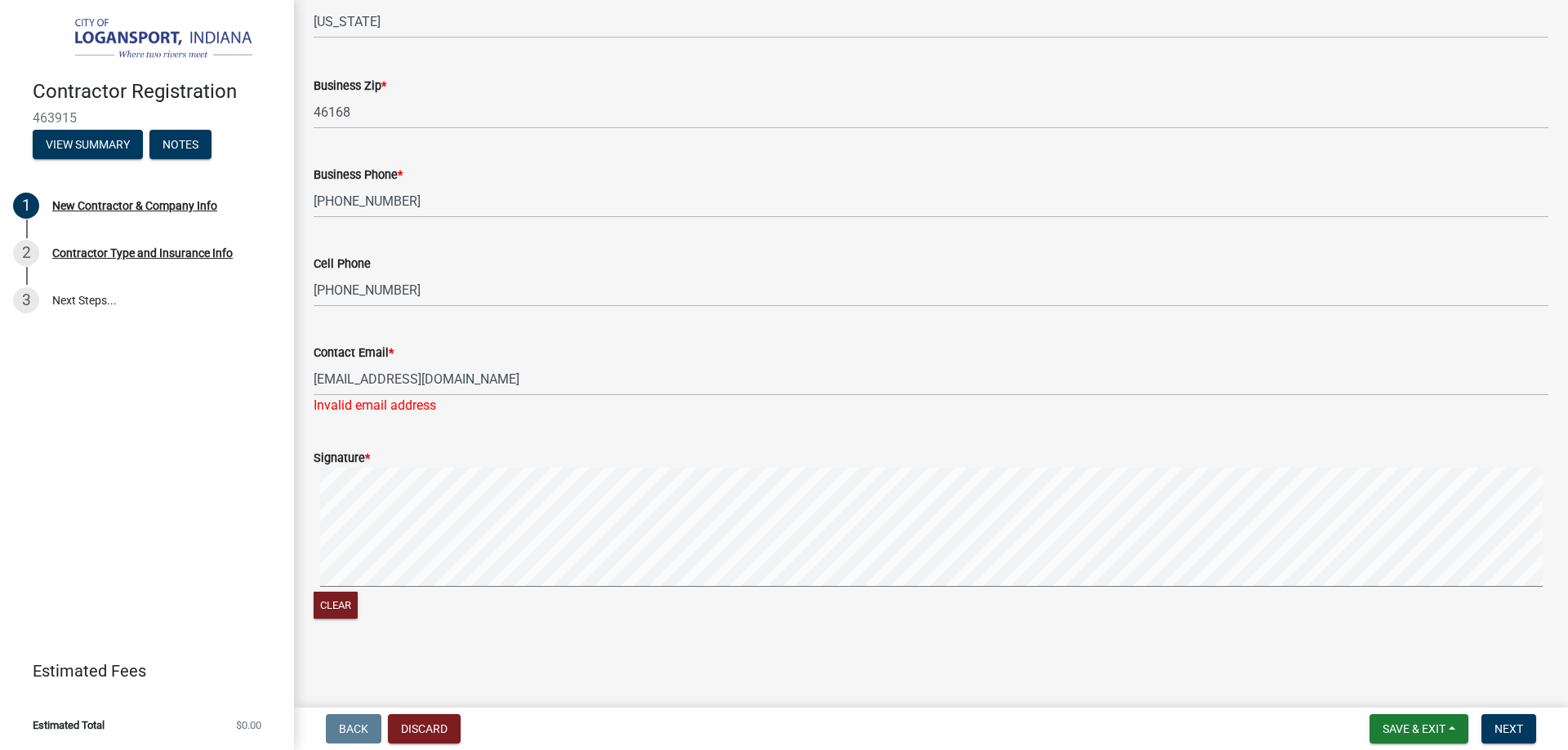
scroll to position [1285, 0]
click at [313, 373] on div "Contact Email * [EMAIL_ADDRESS][DOMAIN_NAME] Invalid email address" at bounding box center [931, 368] width 1259 height 96
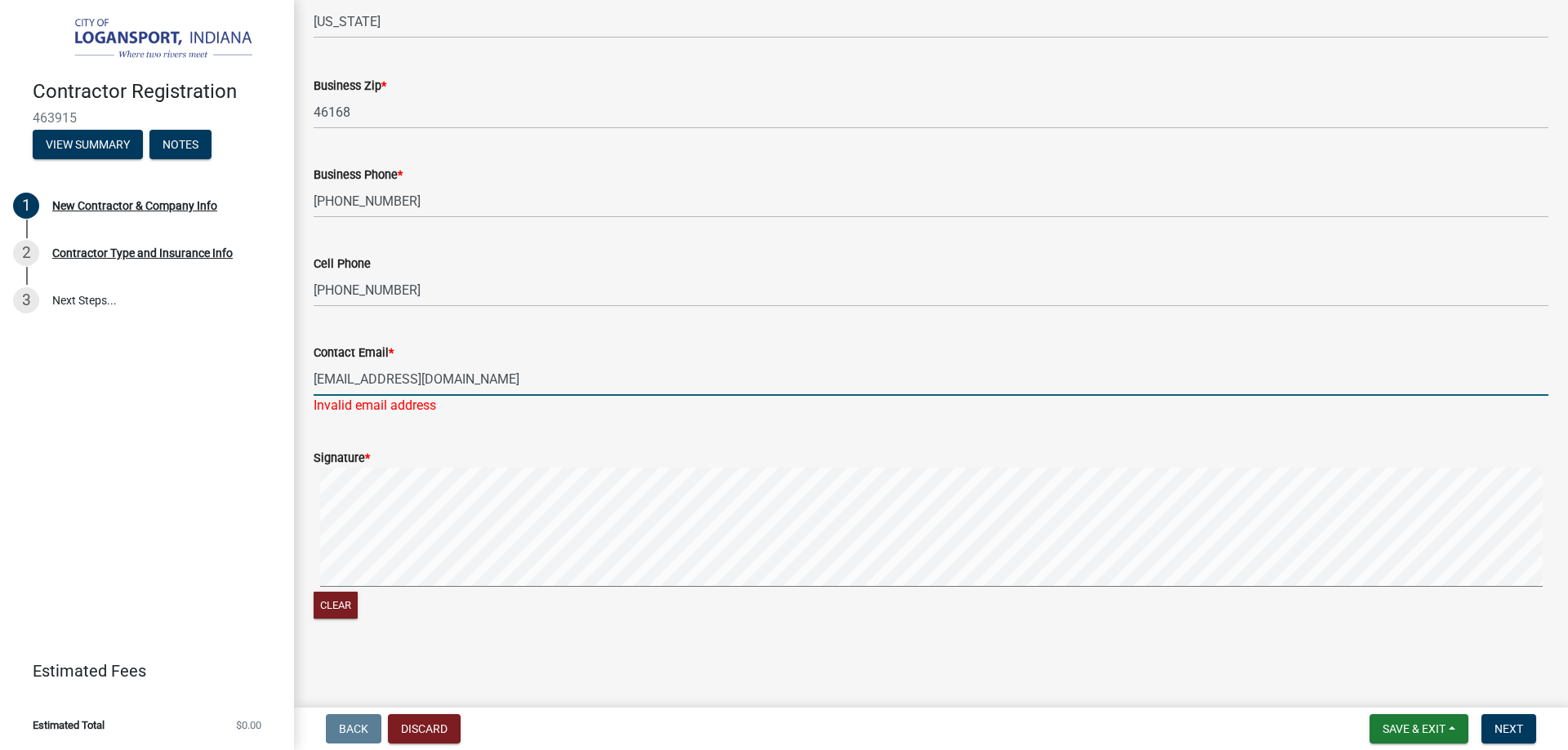
click at [319, 375] on input "[EMAIL_ADDRESS][DOMAIN_NAME]" at bounding box center [931, 380] width 1235 height 34
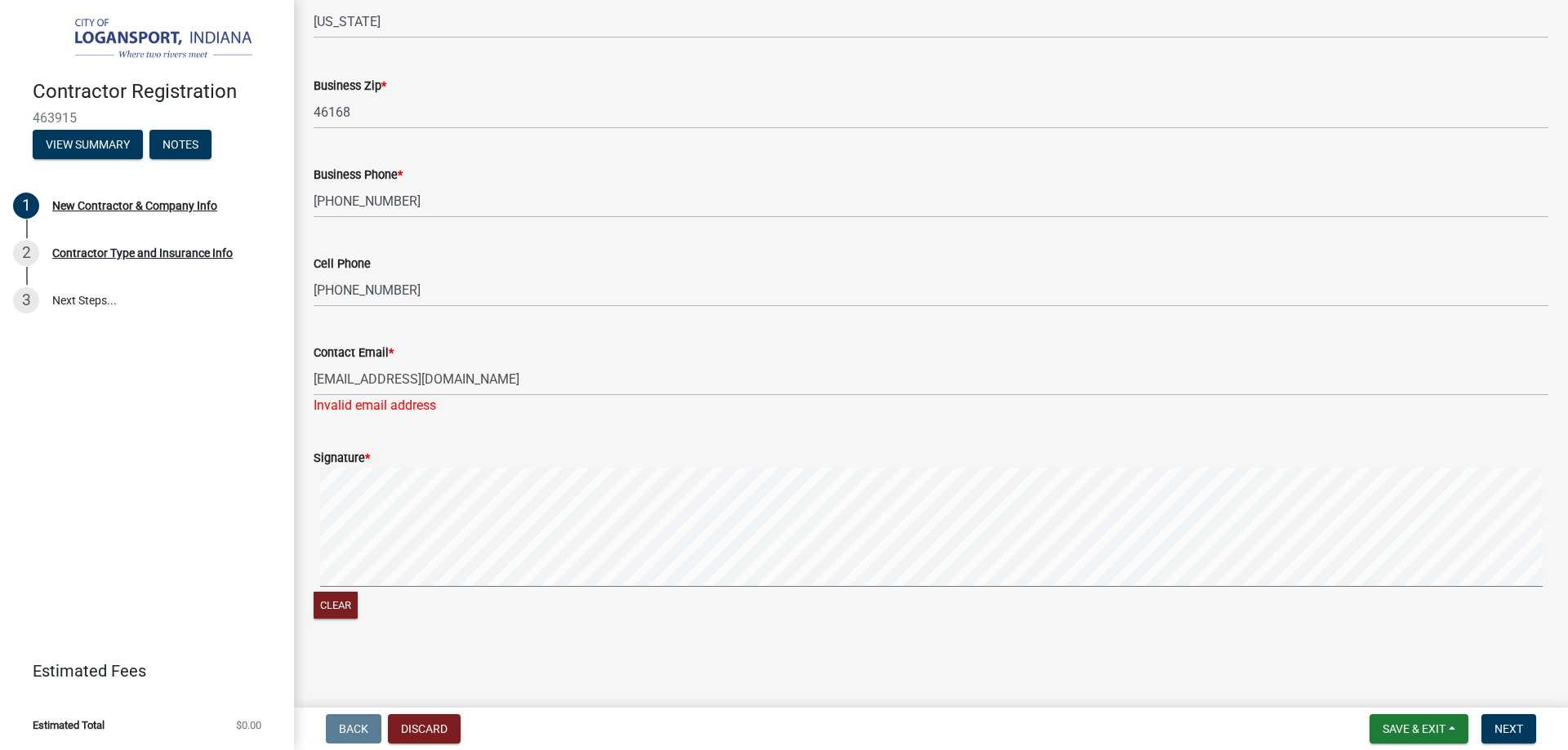
click at [313, 375] on div "Contact Email * [EMAIL_ADDRESS][DOMAIN_NAME] Invalid email address" at bounding box center [931, 368] width 1259 height 96
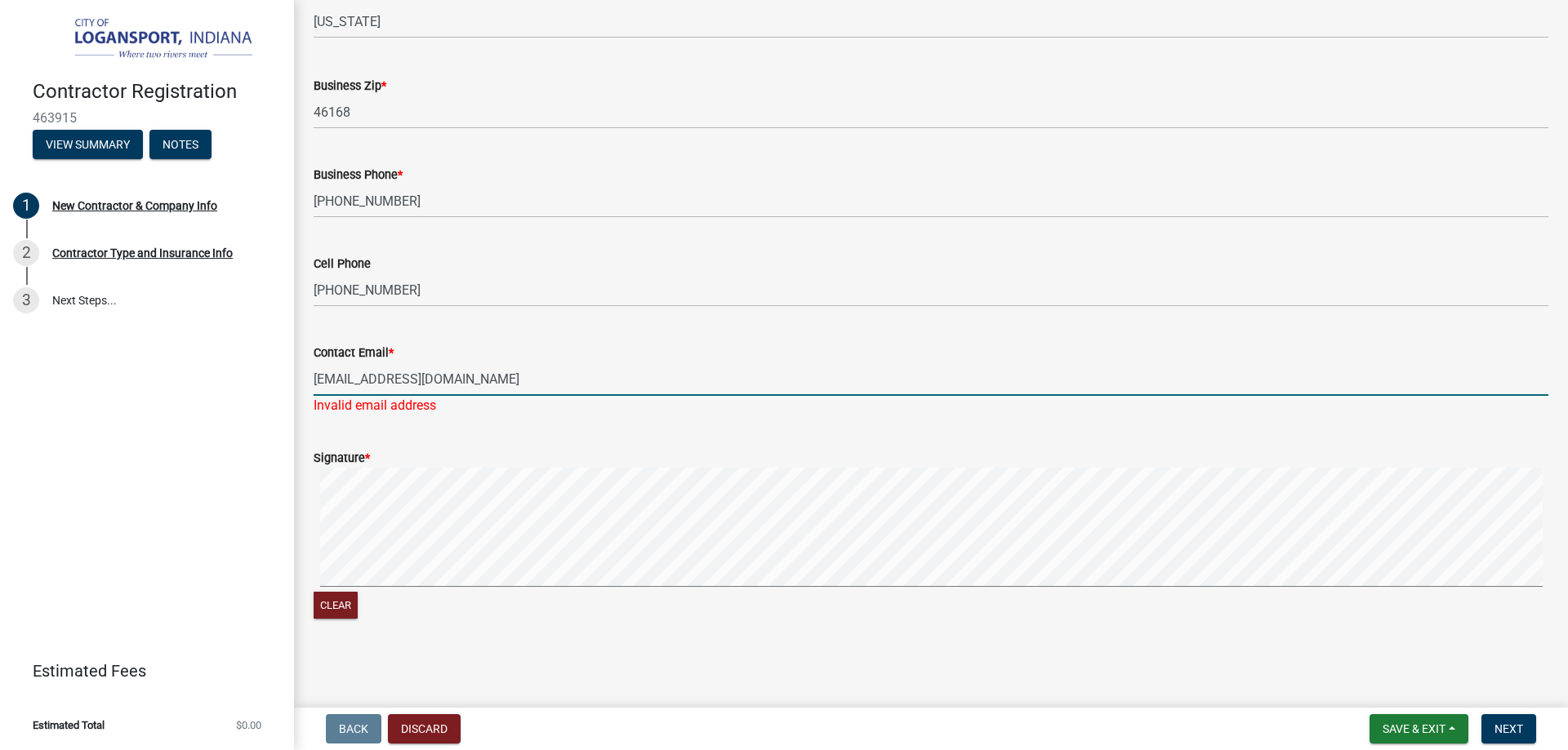
click at [491, 380] on input "[EMAIL_ADDRESS][DOMAIN_NAME]" at bounding box center [931, 380] width 1235 height 34
click at [452, 459] on div "Signature *" at bounding box center [931, 458] width 1235 height 19
drag, startPoint x: 497, startPoint y: 380, endPoint x: 211, endPoint y: 381, distance: 286.0
click at [211, 381] on div "Contractor Registration 463915 View Summary Notes 1 New Contractor & Company In…" at bounding box center [784, 375] width 1568 height 750
paste input "text"
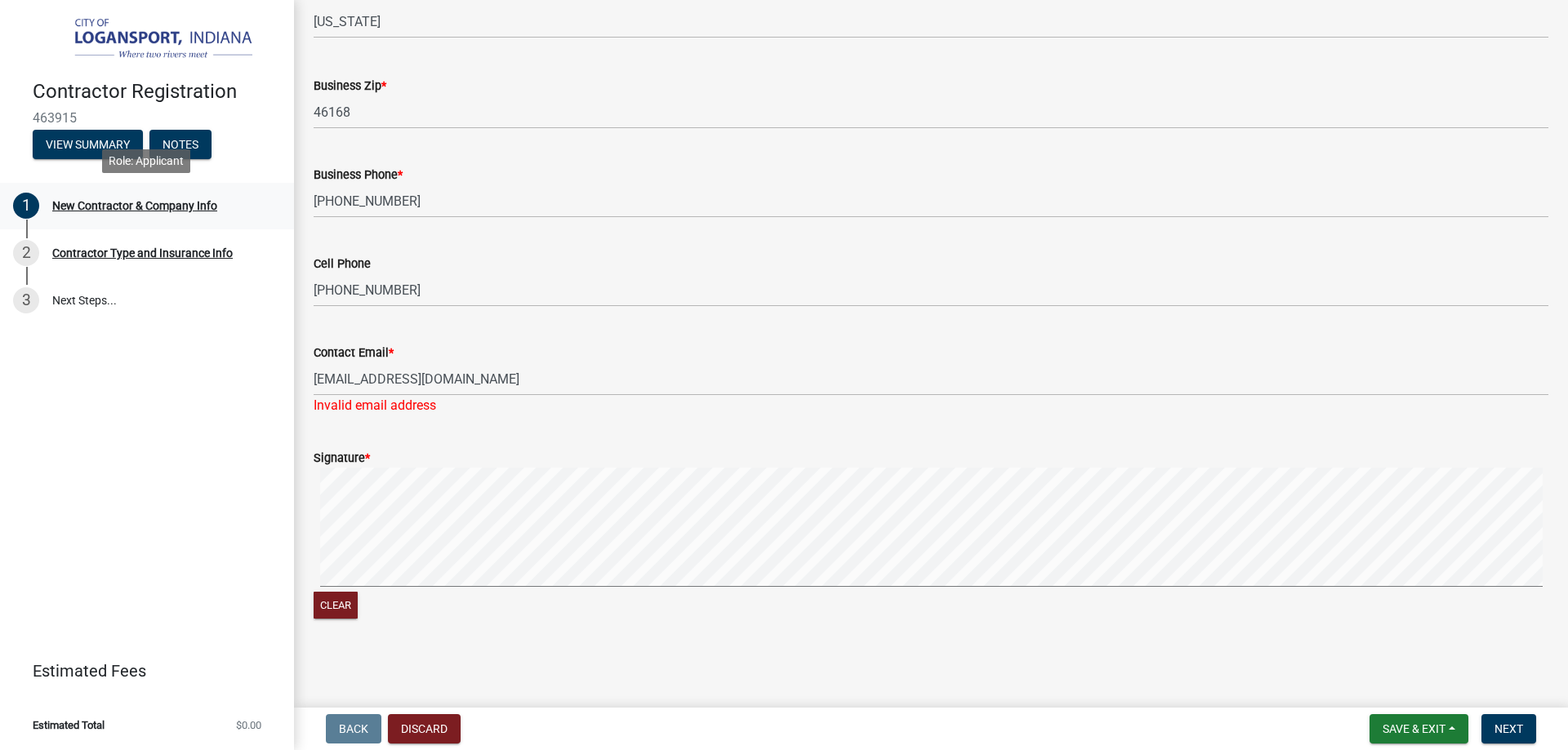
click at [88, 206] on div "New Contractor & Company Info" at bounding box center [134, 206] width 165 height 12
click at [22, 198] on div "1" at bounding box center [26, 205] width 26 height 26
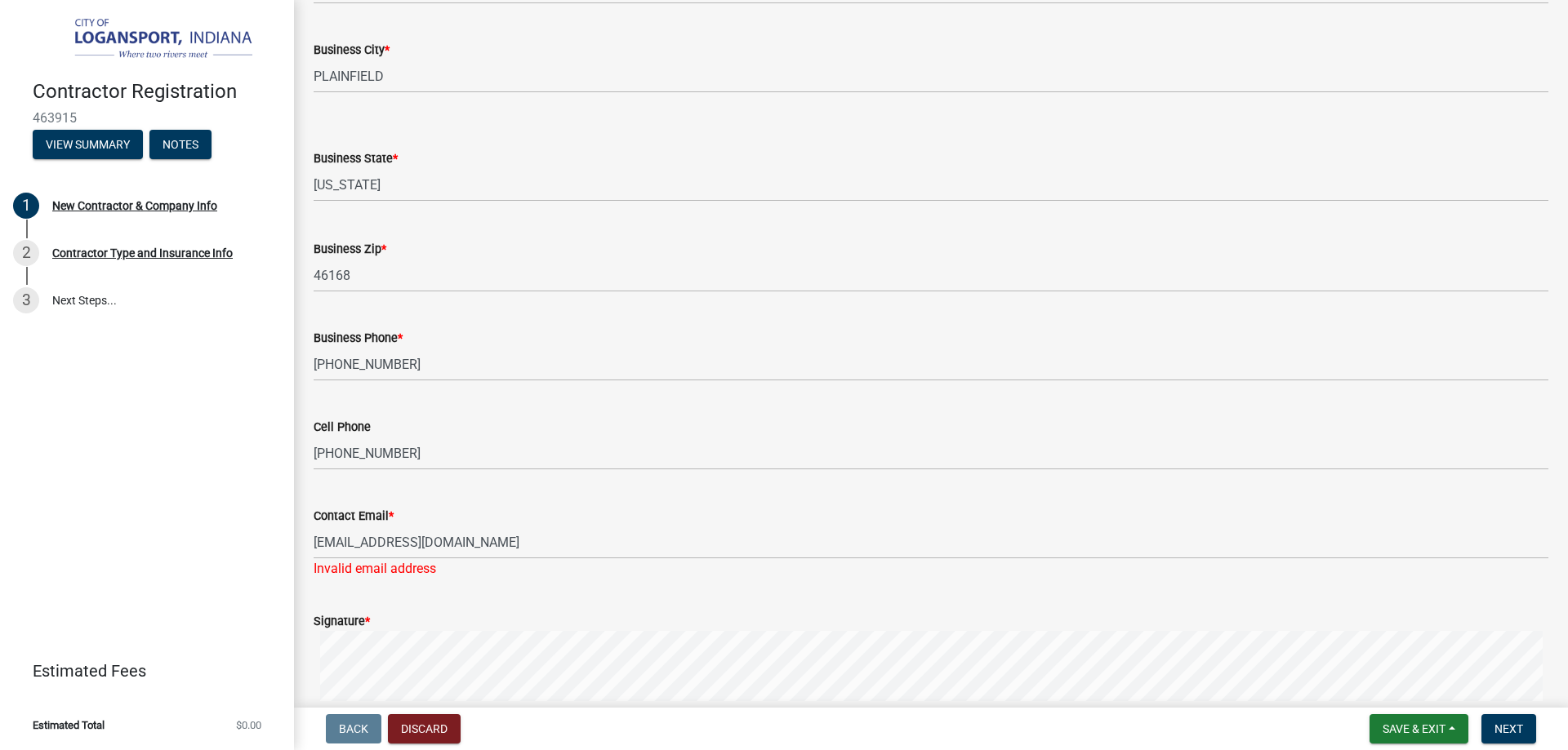
scroll to position [1040, 0]
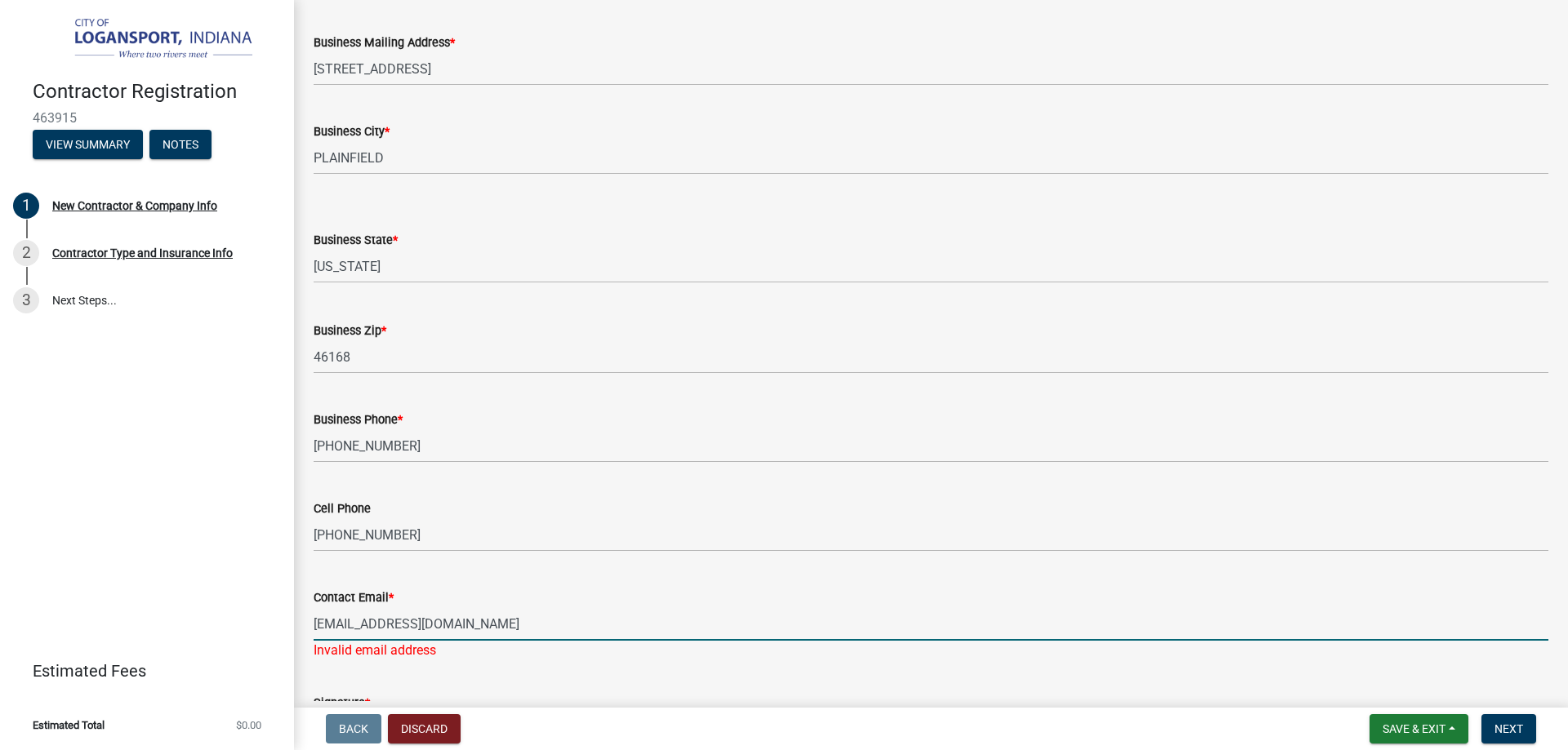
drag, startPoint x: 465, startPoint y: 619, endPoint x: 222, endPoint y: 613, distance: 243.1
click at [222, 613] on div "Contractor Registration 463915 View Summary Notes 1 New Contractor & Company In…" at bounding box center [784, 375] width 1568 height 750
type input "[EMAIL_ADDRESS][DOMAIN_NAME]"
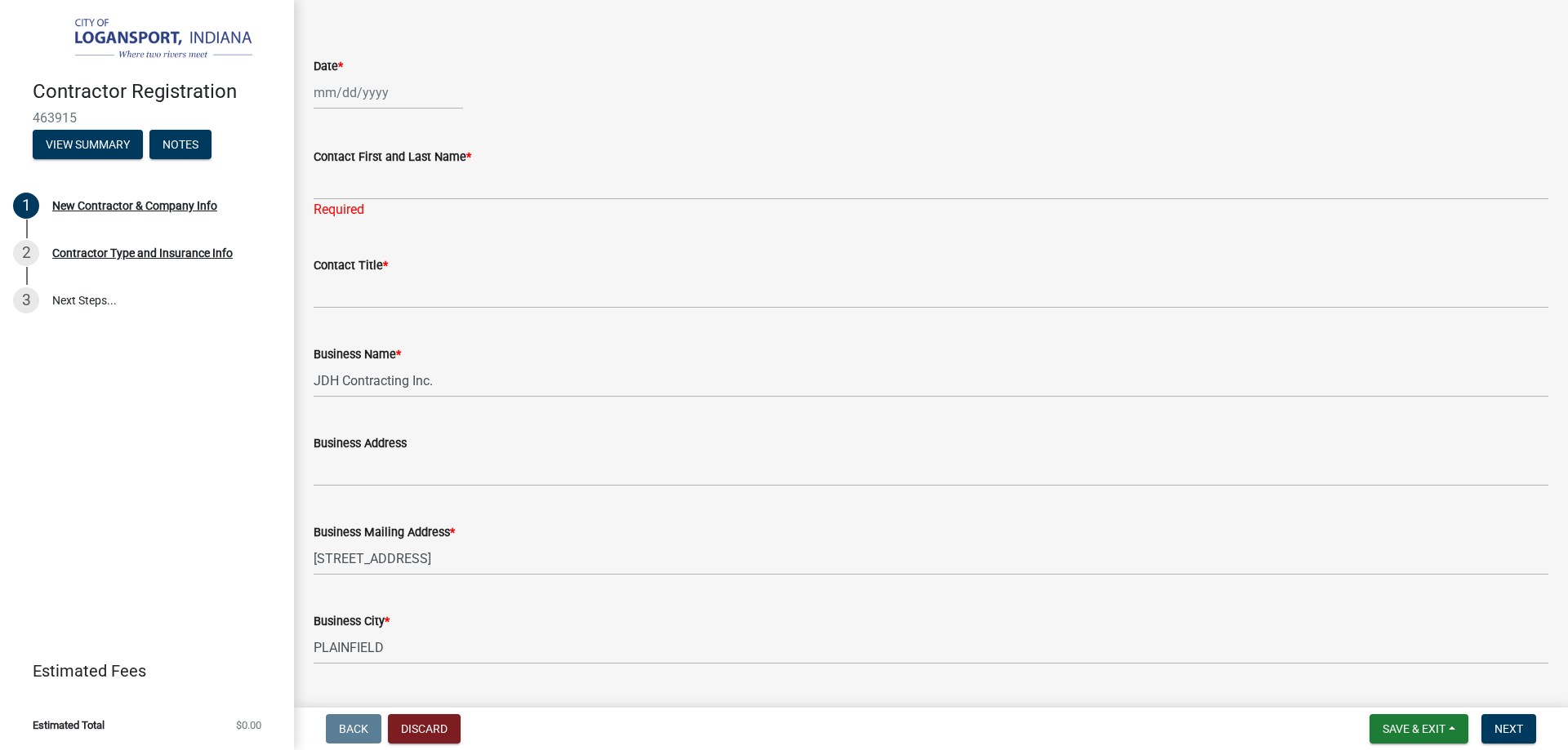
scroll to position [305, 0]
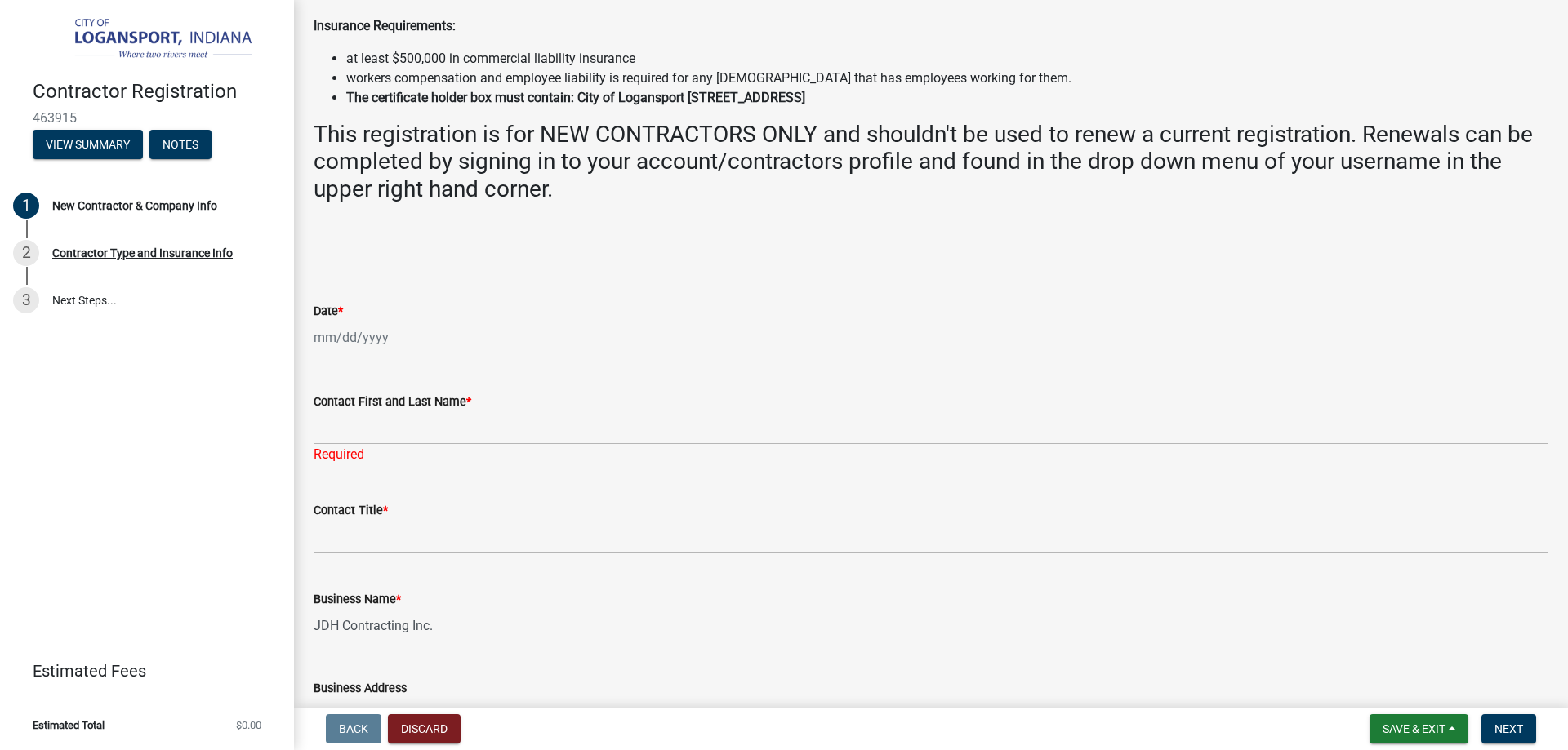
click at [332, 335] on div at bounding box center [388, 338] width 149 height 34
select select "8"
select select "2025"
click at [411, 471] on div "14" at bounding box center [408, 476] width 26 height 26
type input "[DATE]"
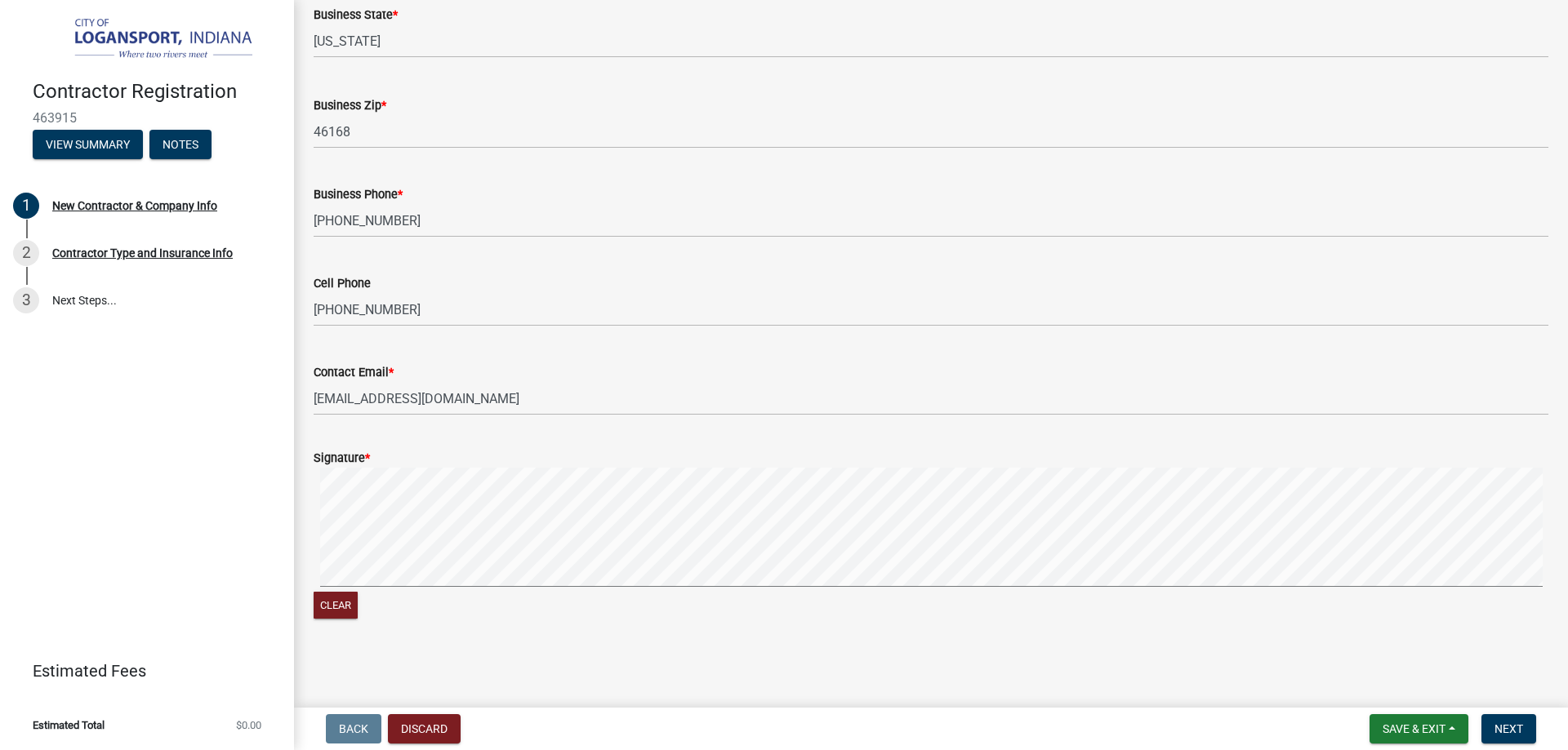
scroll to position [1265, 0]
click at [110, 205] on div "New Contractor & Company Info" at bounding box center [134, 206] width 165 height 12
click at [106, 251] on div "Contractor Type and Insurance Info" at bounding box center [142, 253] width 180 height 12
click at [1502, 733] on span "Next" at bounding box center [1509, 729] width 29 height 13
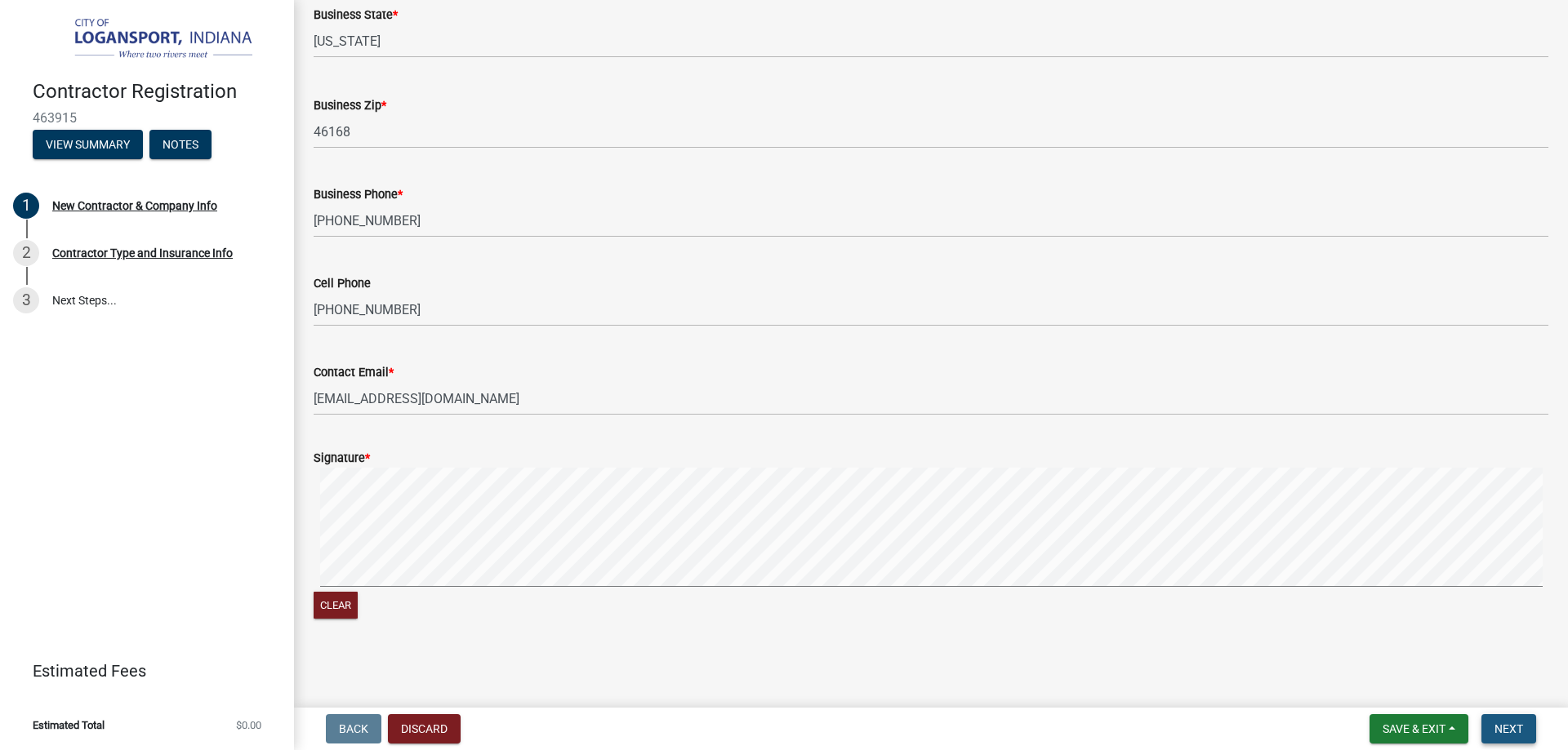
scroll to position [1285, 0]
click at [1503, 727] on span "Next" at bounding box center [1509, 729] width 29 height 13
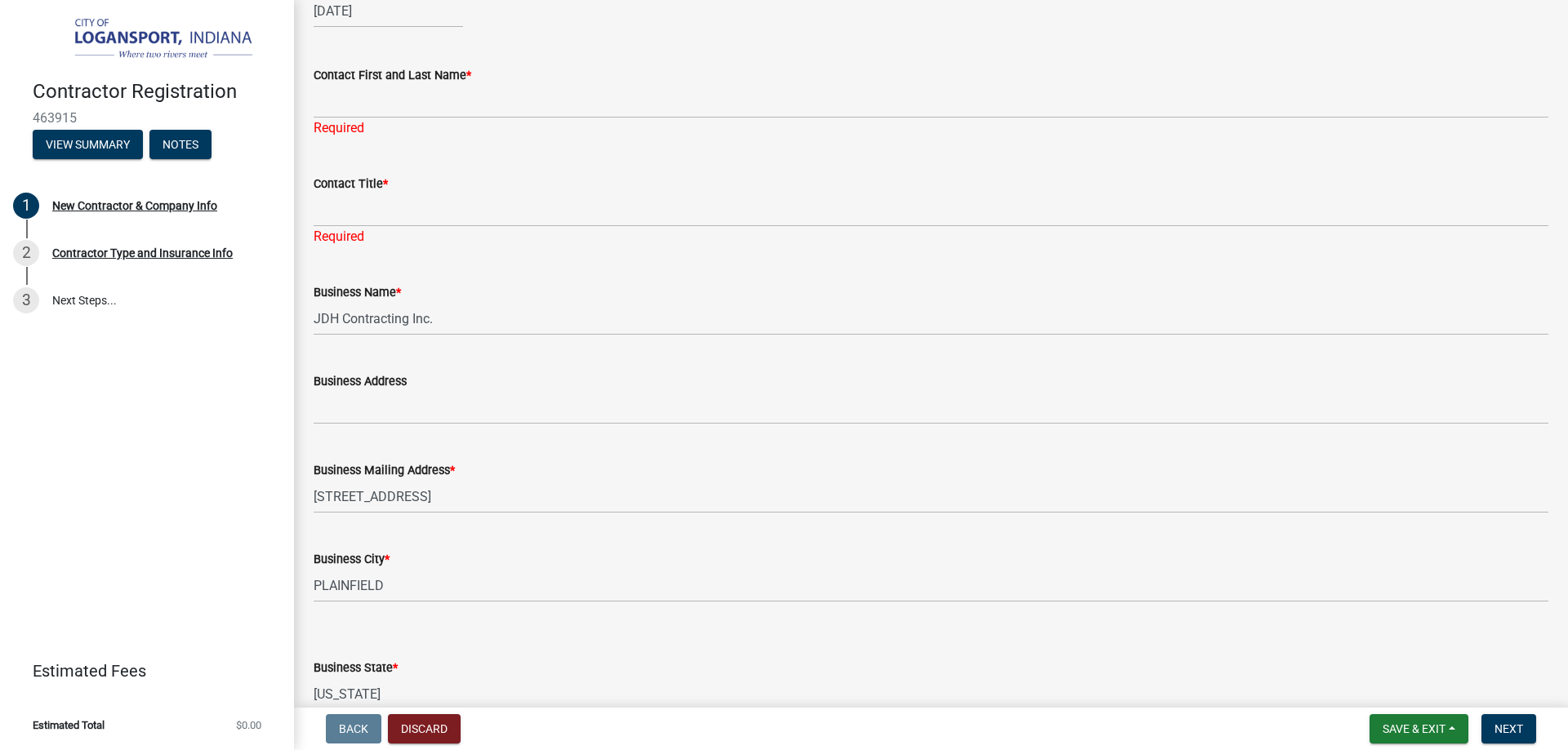
scroll to position [142, 0]
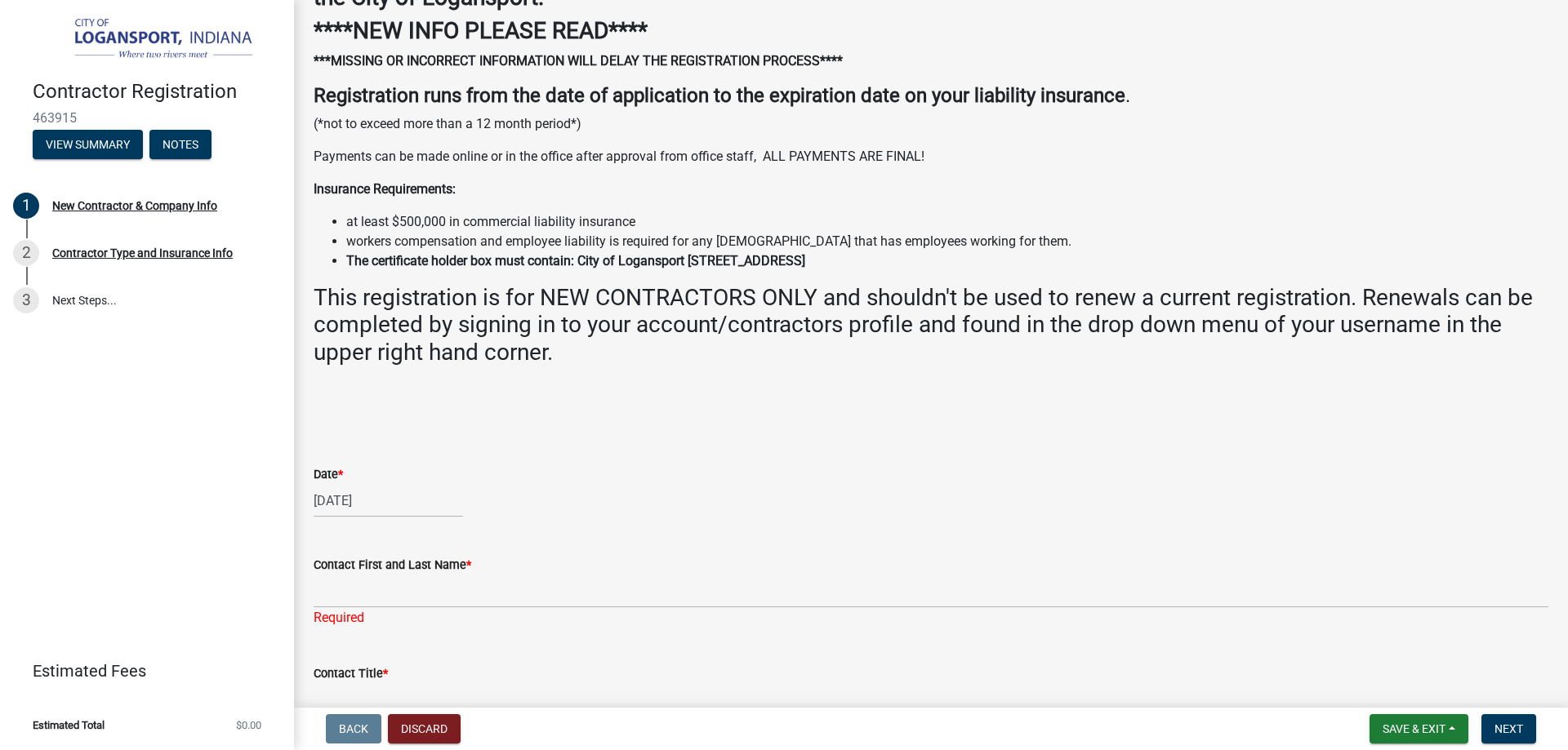
copy ul "at least $500,000 in commercial liability insurance workers compensation and em…"
drag, startPoint x: 925, startPoint y: 257, endPoint x: 348, endPoint y: 223, distance: 578.0
click at [348, 223] on ul "at least $500,000 in commercial liability insurance workers compensation and em…" at bounding box center [931, 241] width 1235 height 59
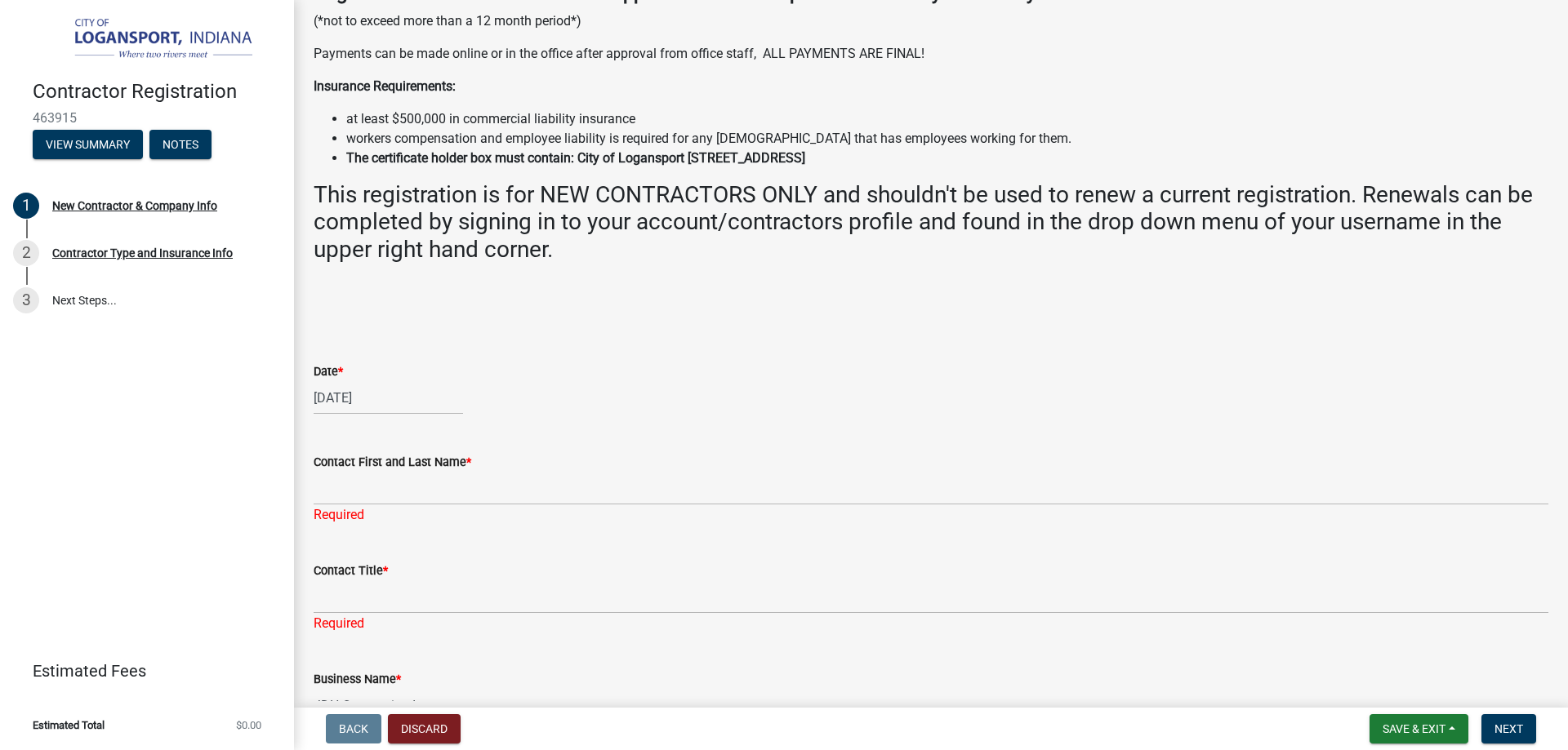
scroll to position [408, 0]
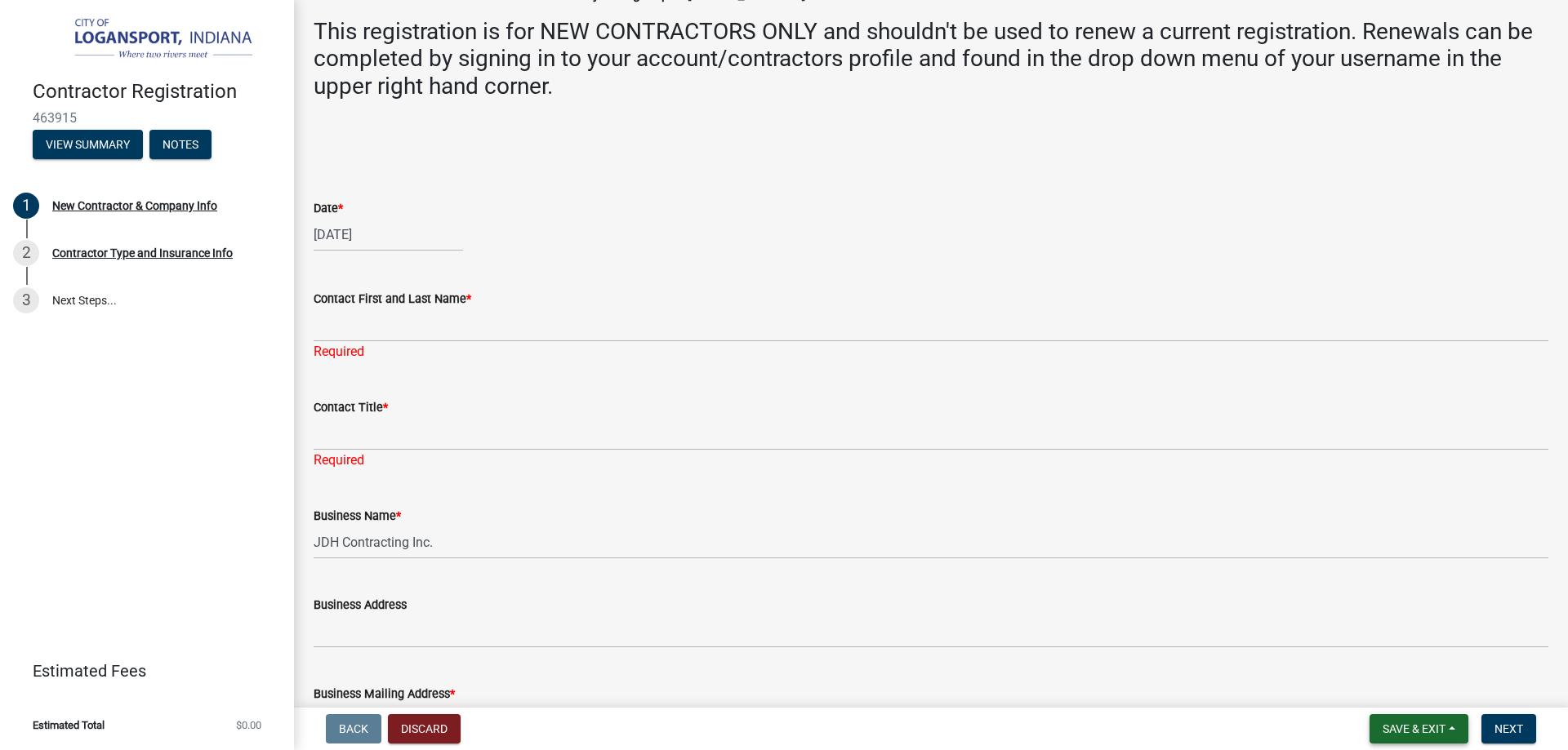
click at [1422, 733] on span "Save & Exit" at bounding box center [1414, 729] width 63 height 13
click at [1382, 685] on button "Save & Exit" at bounding box center [1404, 686] width 131 height 39
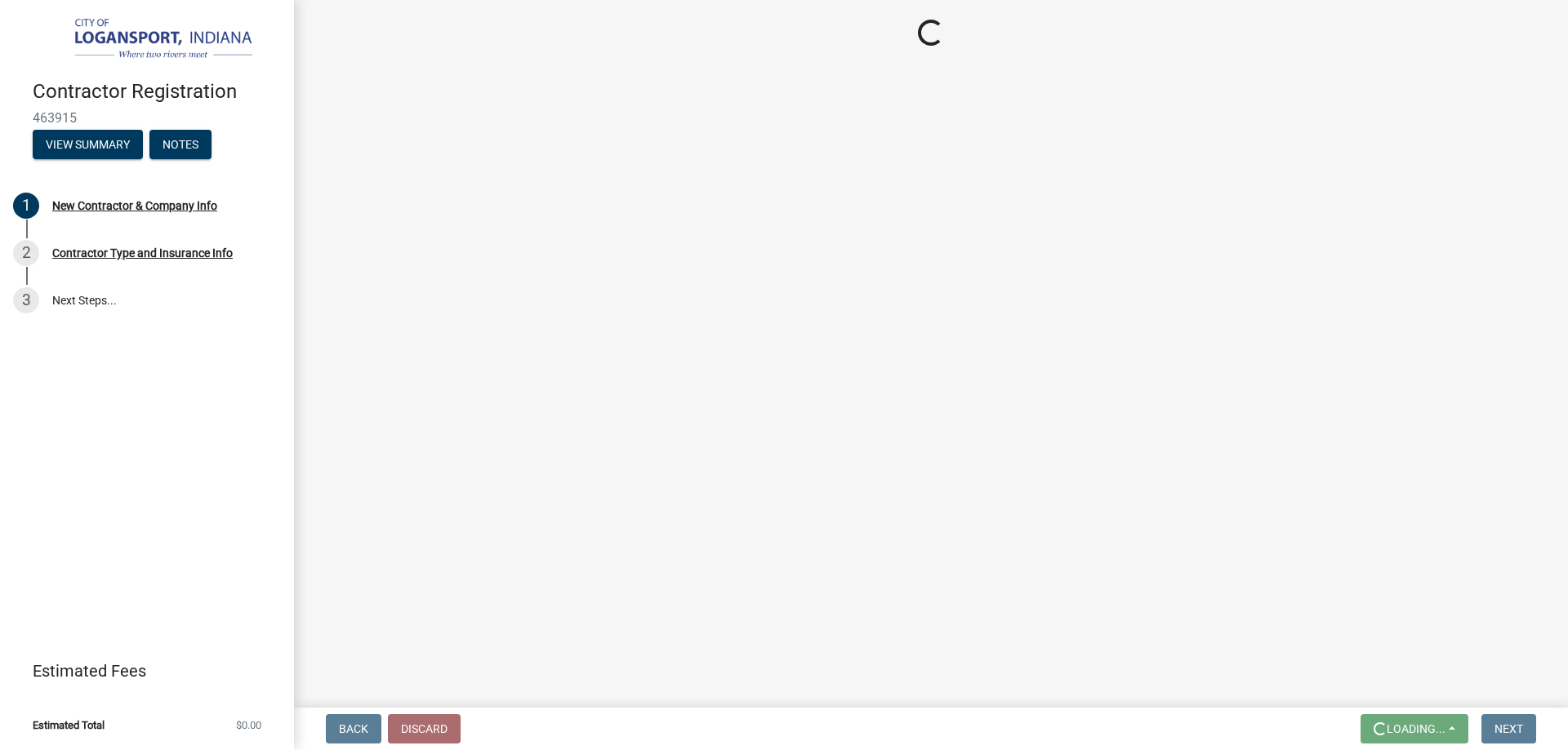
scroll to position [0, 0]
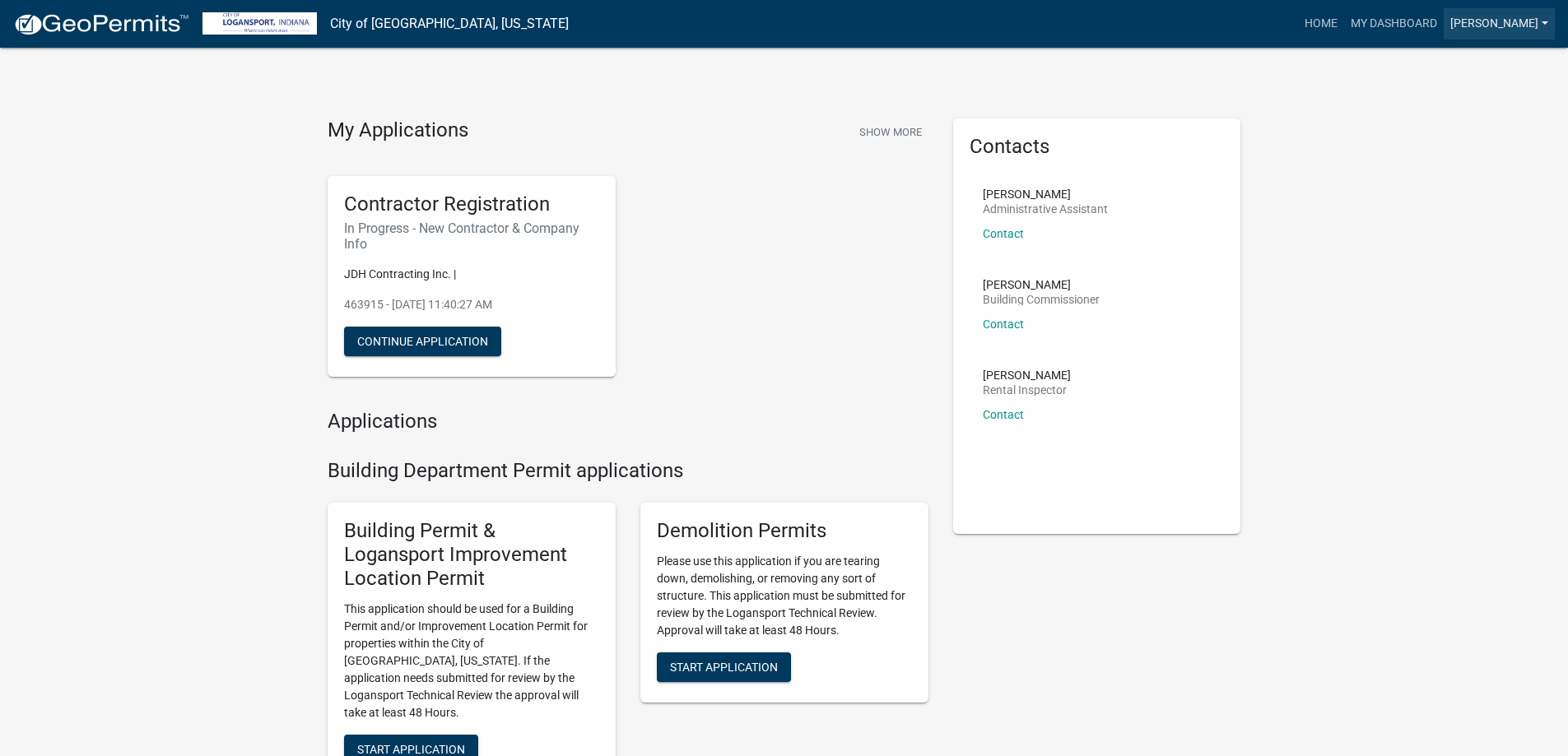
click at [1544, 19] on link "[PERSON_NAME]" at bounding box center [1500, 24] width 112 height 31
click at [1440, 160] on link "Logout" at bounding box center [1484, 160] width 141 height 40
